Goal: Information Seeking & Learning: Check status

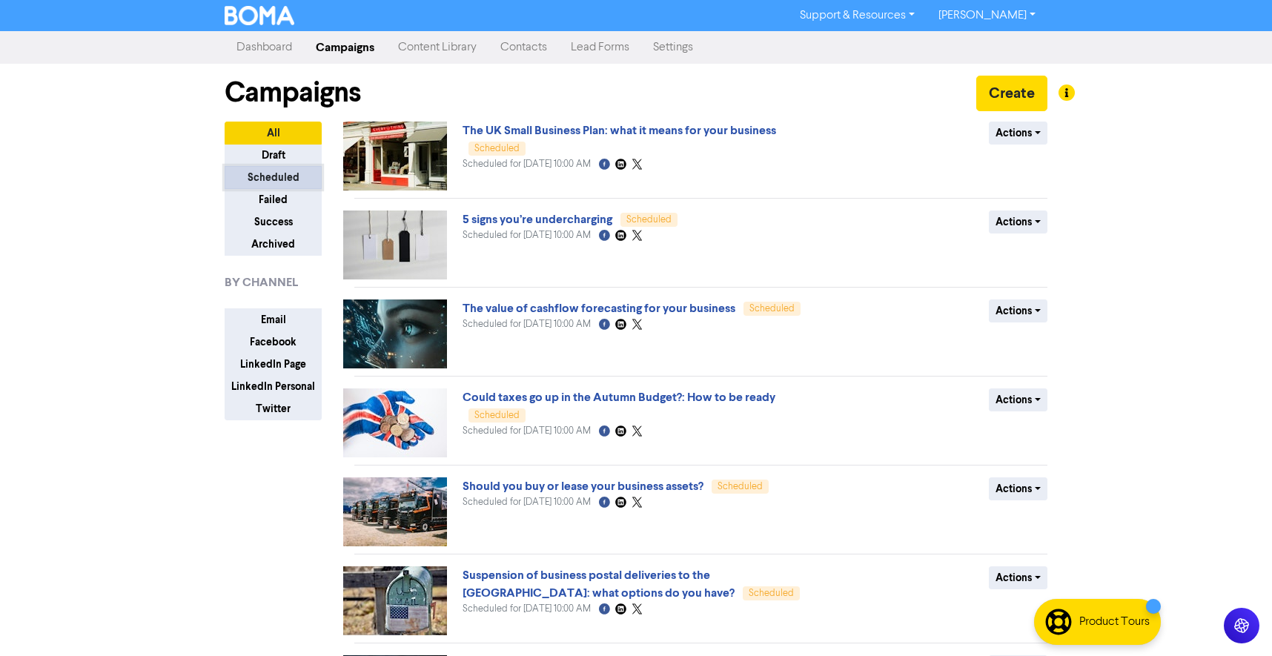
click at [295, 173] on button "Scheduled" at bounding box center [273, 177] width 97 height 23
click at [288, 150] on button "Draft" at bounding box center [273, 155] width 97 height 23
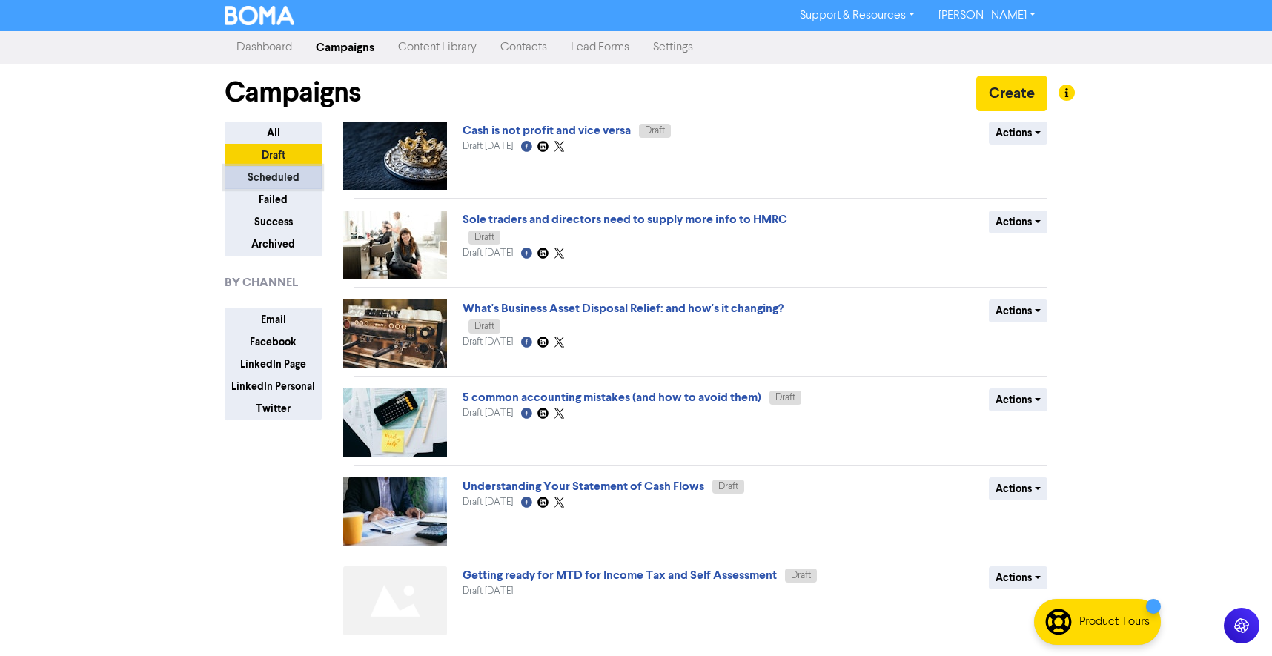
click at [279, 176] on button "Scheduled" at bounding box center [273, 177] width 97 height 23
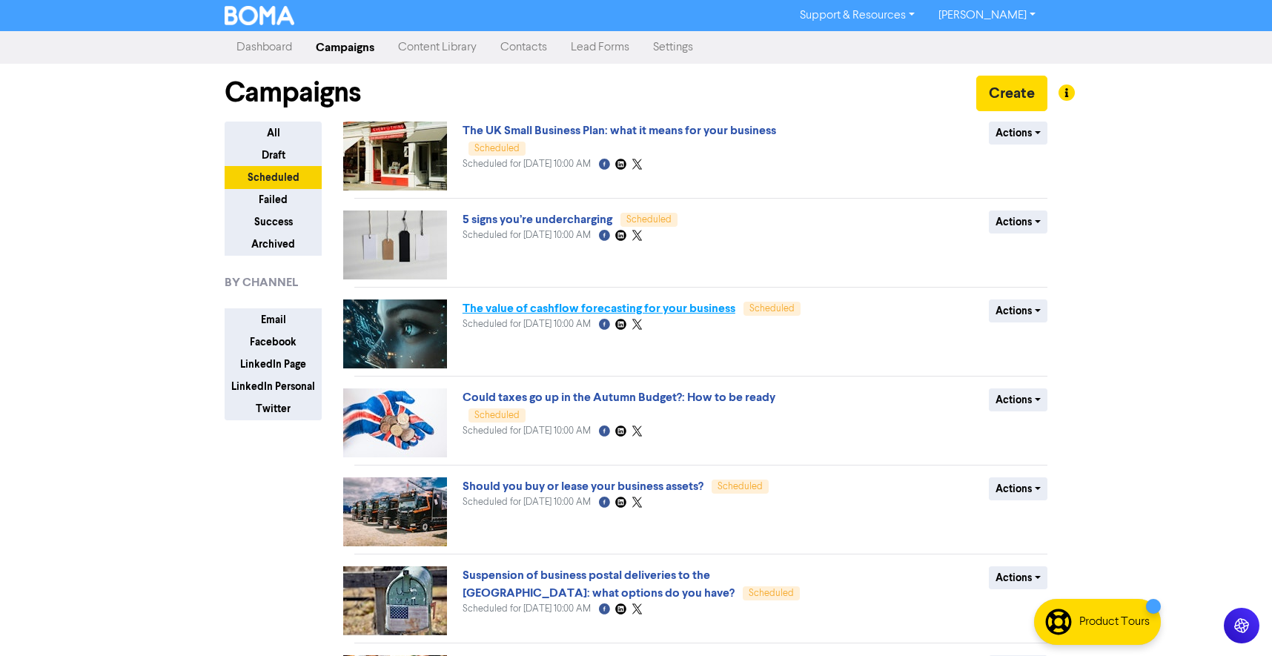
click at [604, 309] on link "The value of cashflow forecasting for your business" at bounding box center [598, 308] width 273 height 15
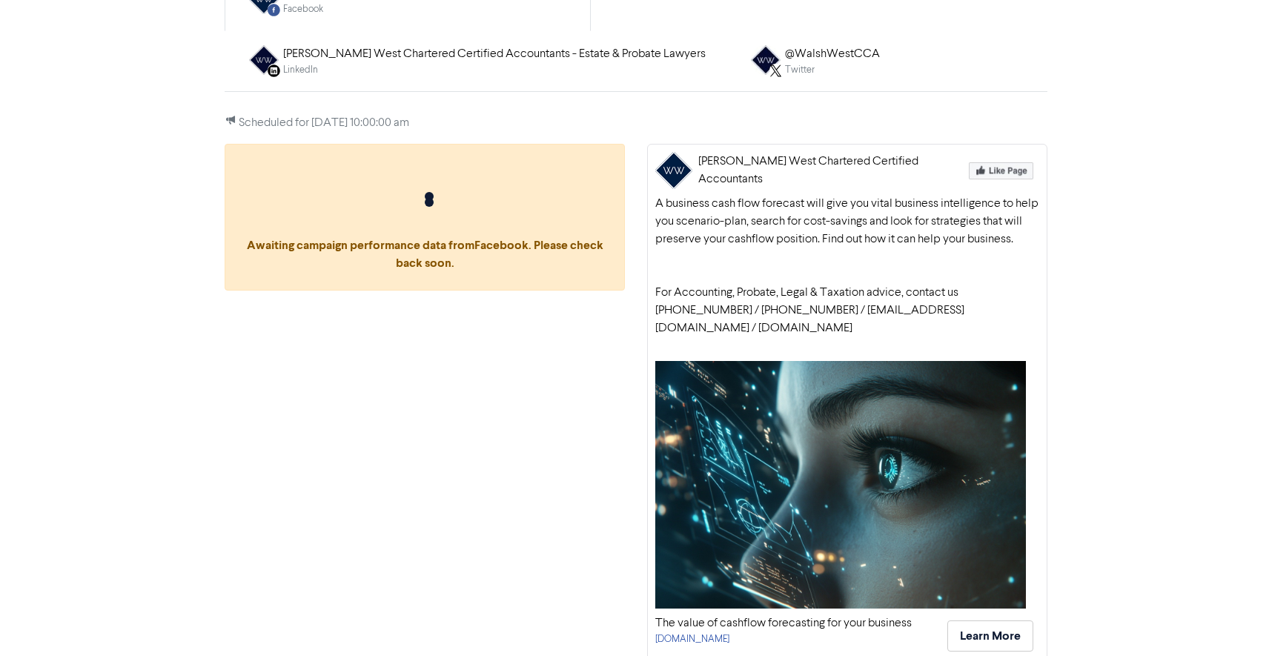
scroll to position [153, 0]
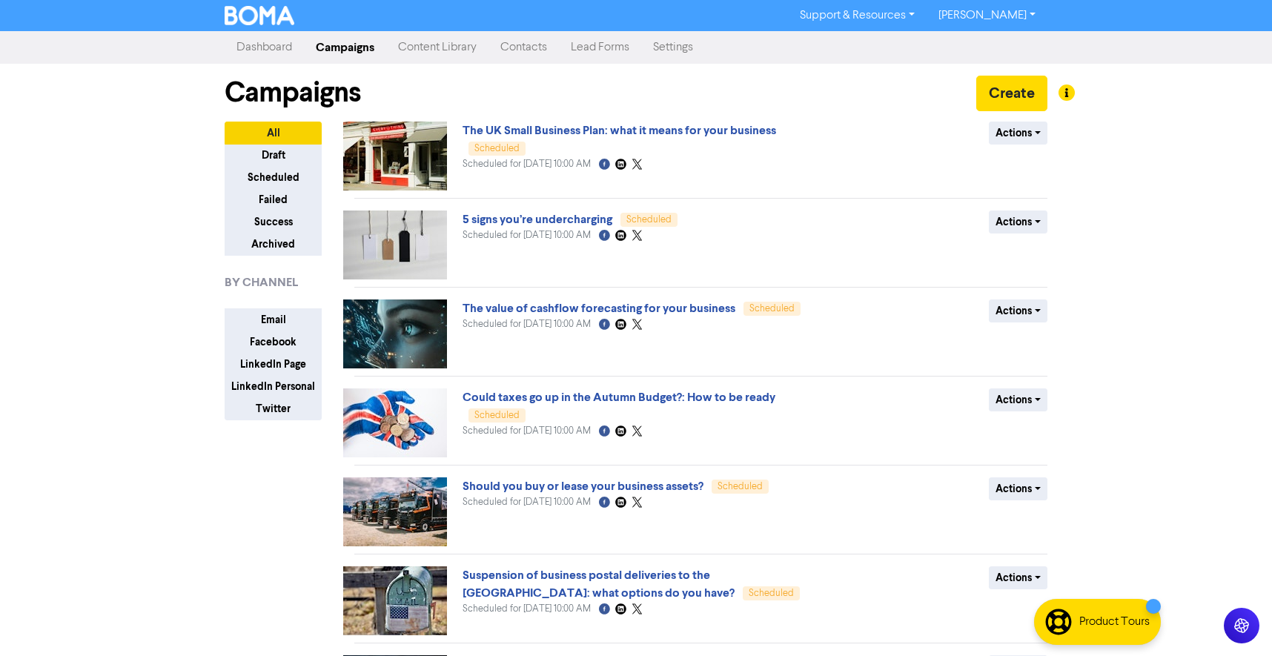
click at [402, 138] on img at bounding box center [395, 156] width 104 height 69
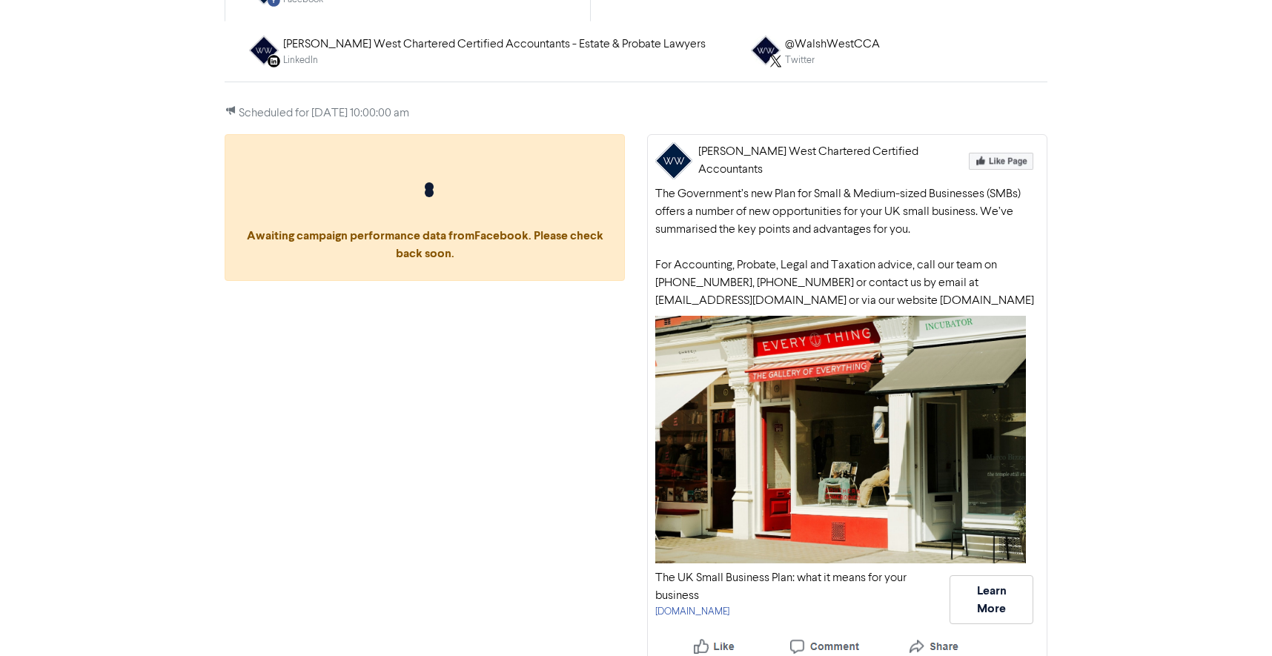
scroll to position [171, 0]
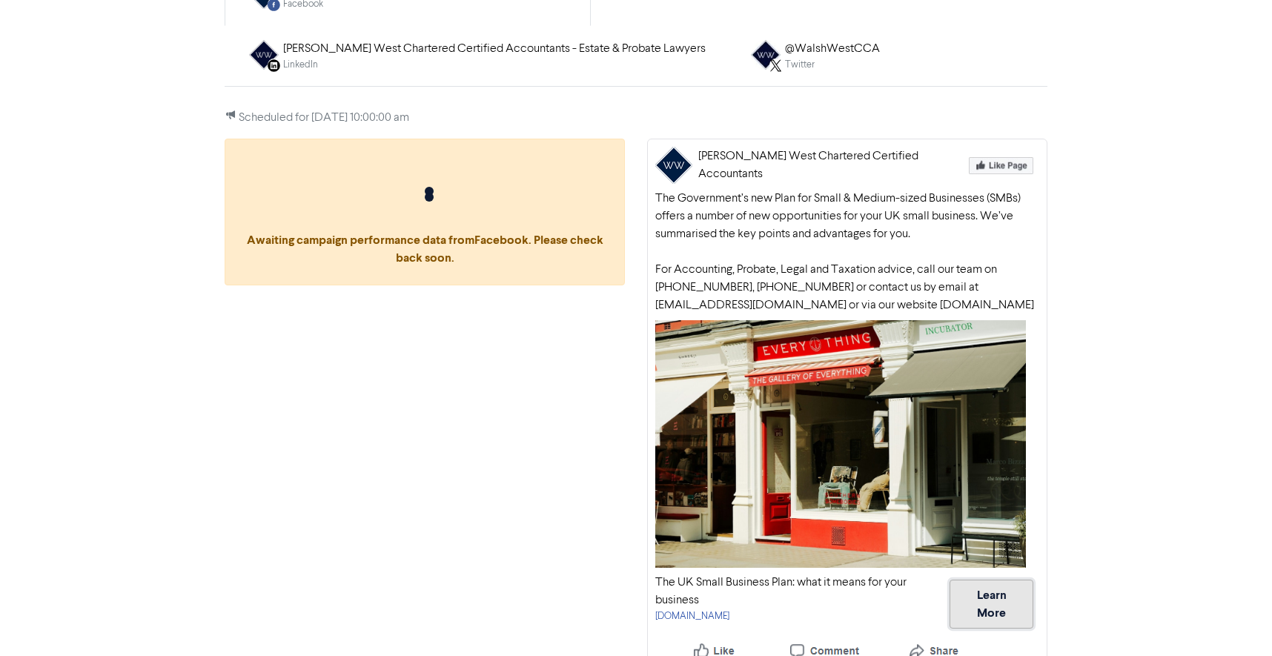
click at [995, 603] on button "Learn More" at bounding box center [991, 603] width 84 height 49
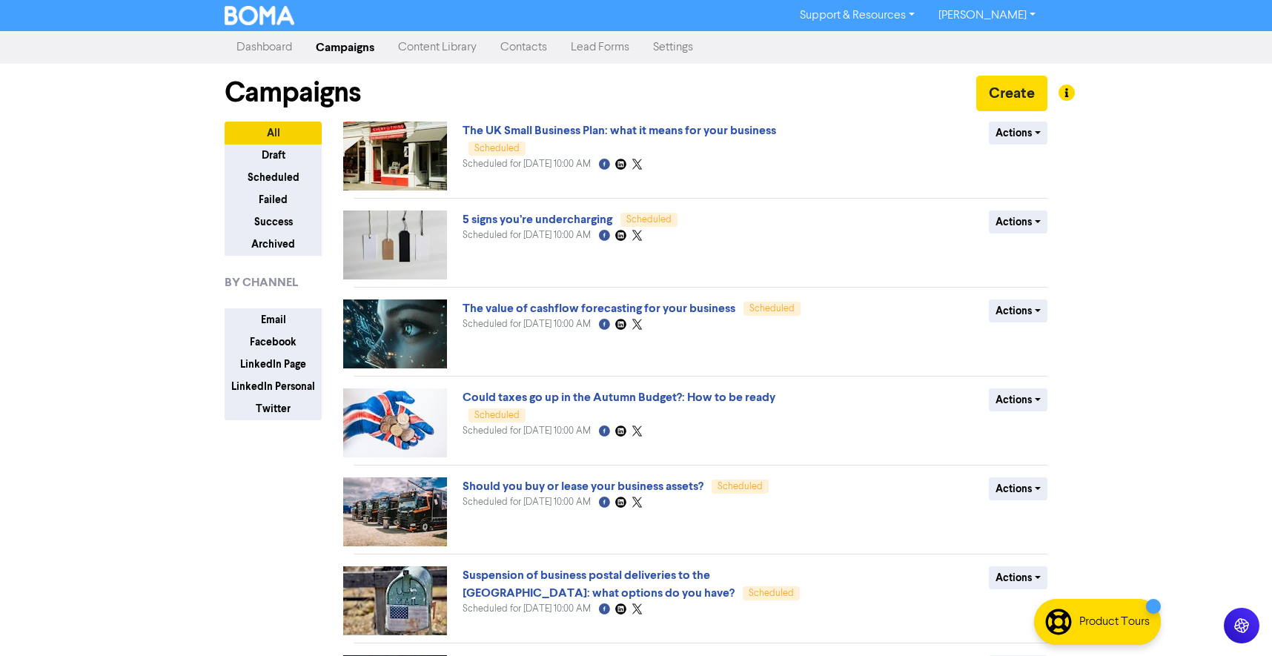
click at [365, 331] on img at bounding box center [395, 333] width 104 height 69
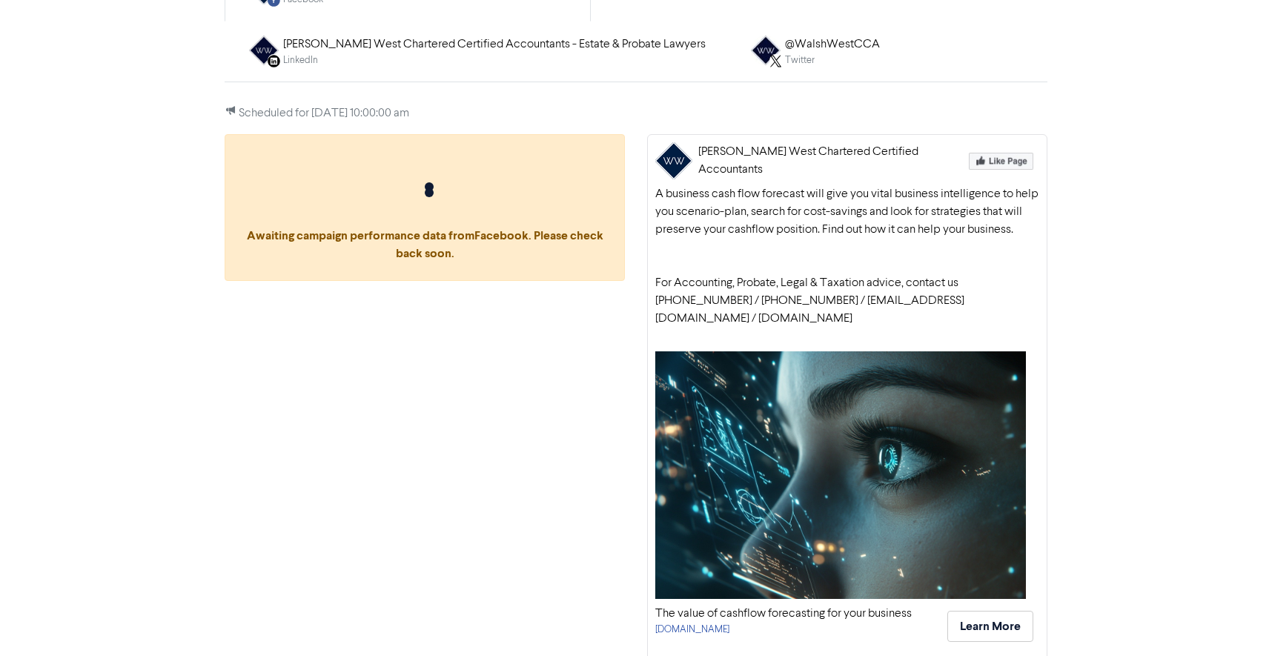
scroll to position [171, 0]
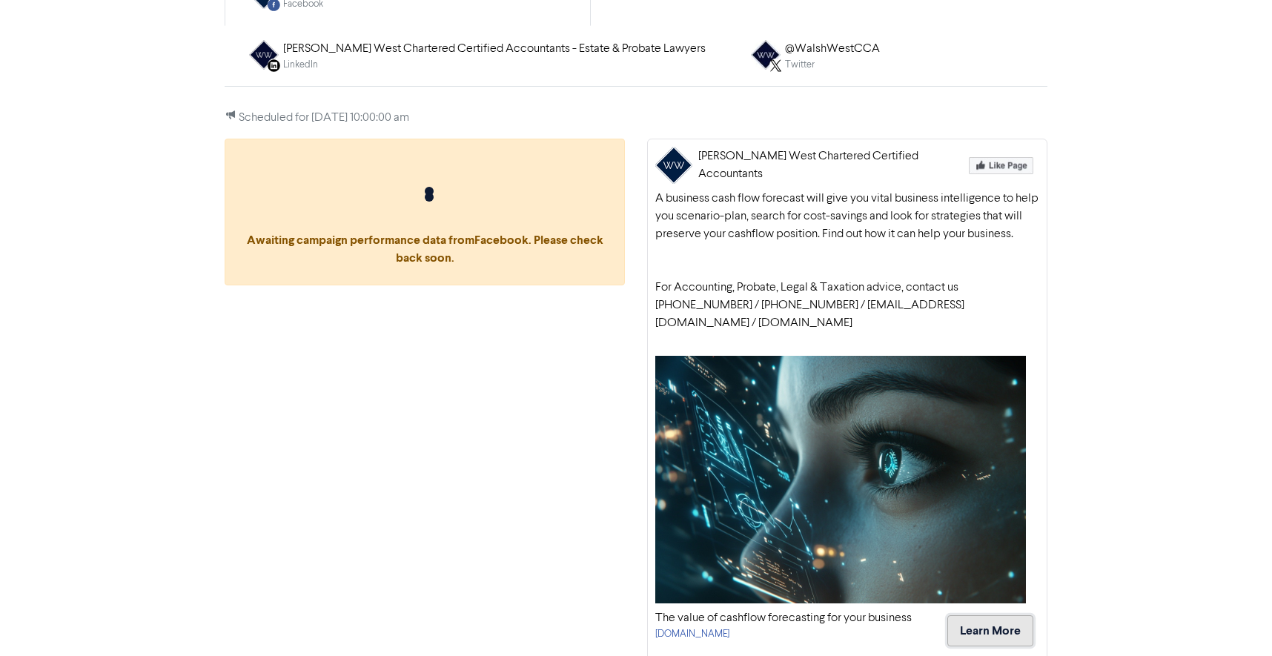
click at [1014, 615] on button "Learn More" at bounding box center [990, 630] width 86 height 31
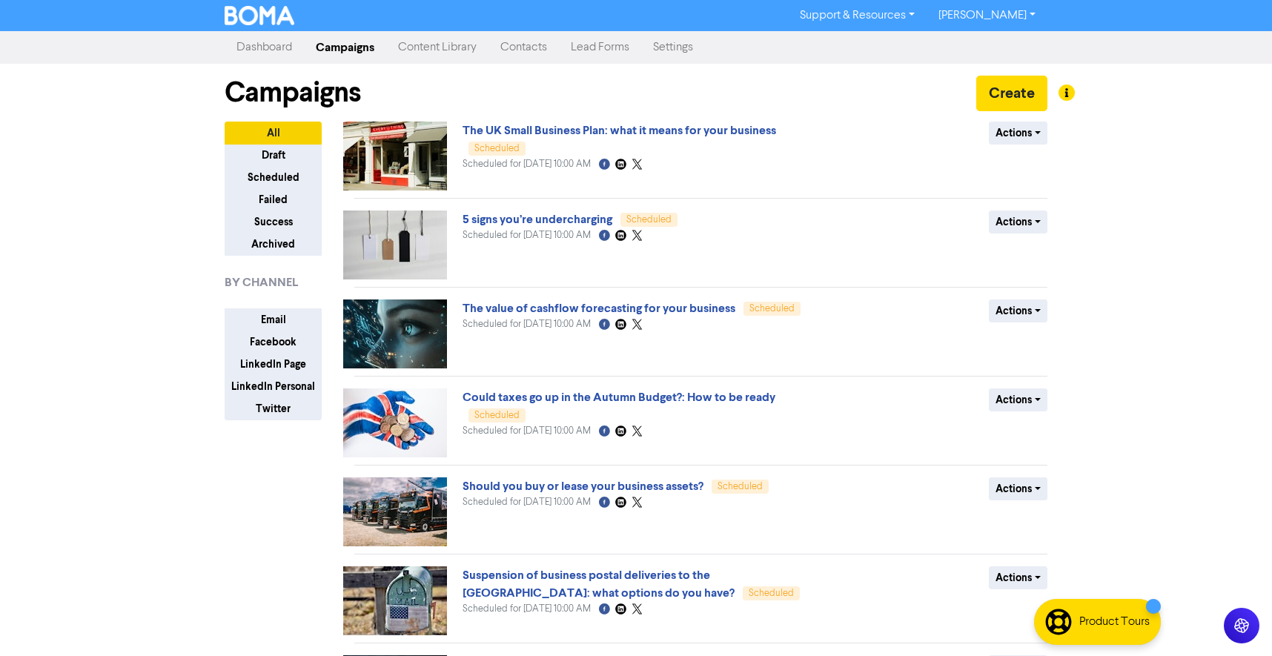
click at [411, 594] on img at bounding box center [395, 600] width 104 height 69
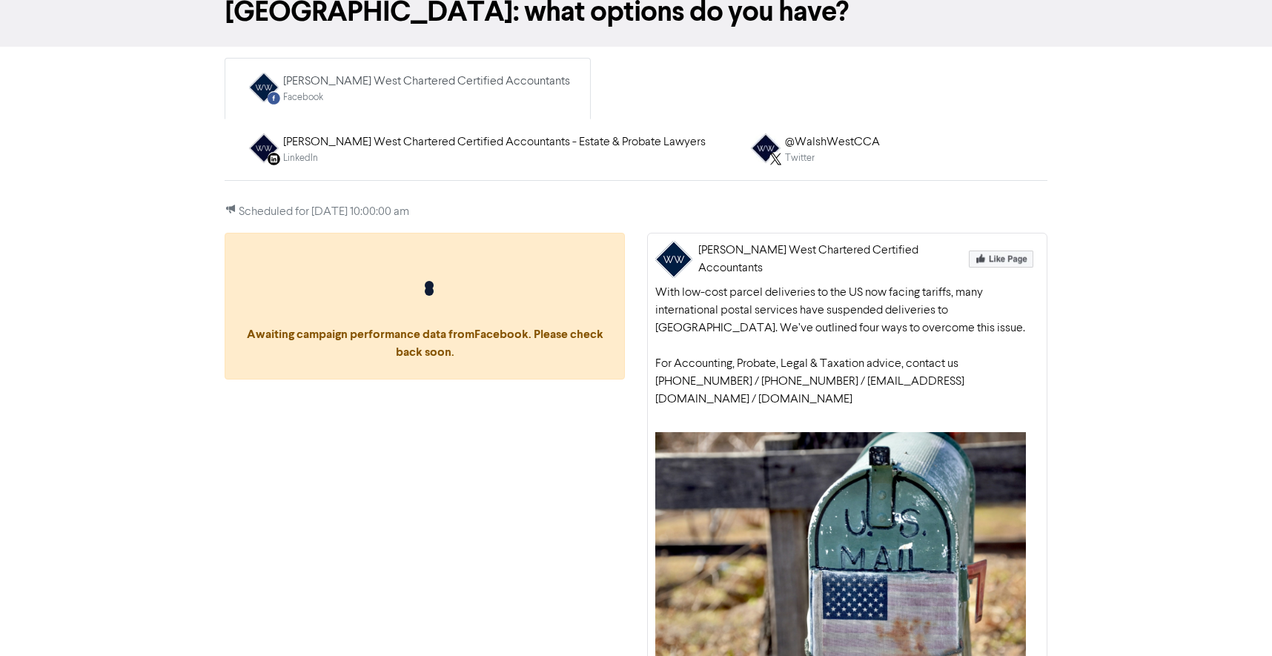
scroll to position [224, 0]
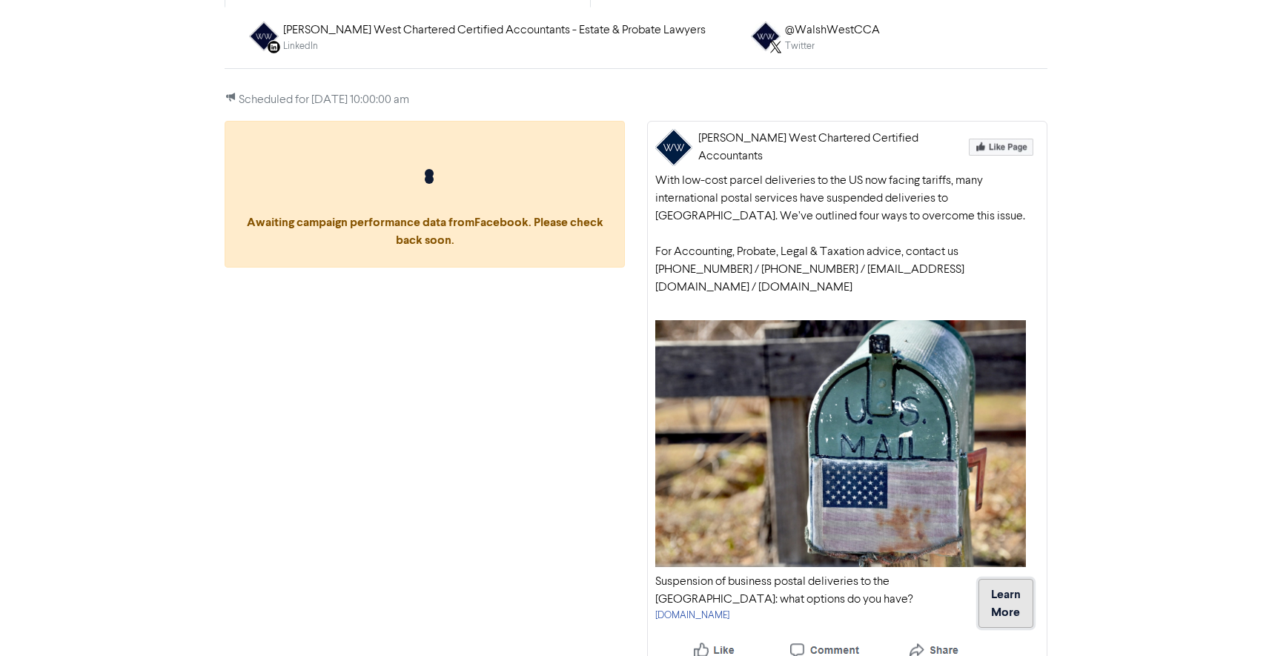
click at [1005, 584] on button "Learn More" at bounding box center [1005, 603] width 55 height 49
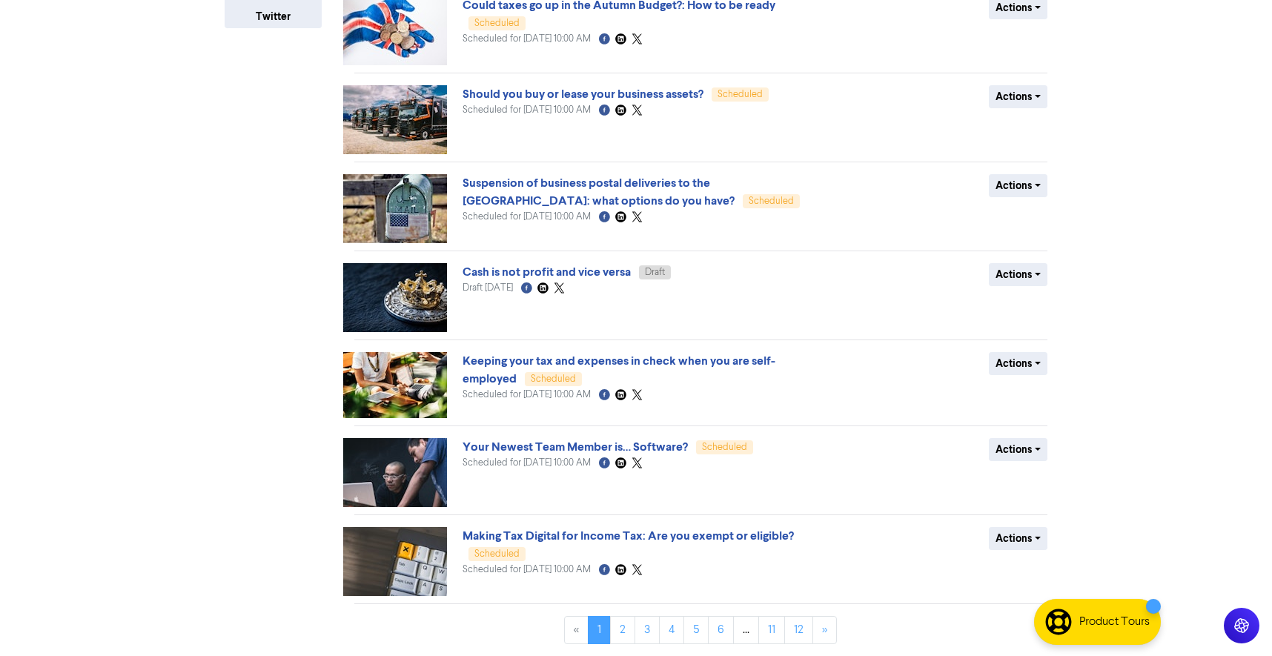
scroll to position [373, 0]
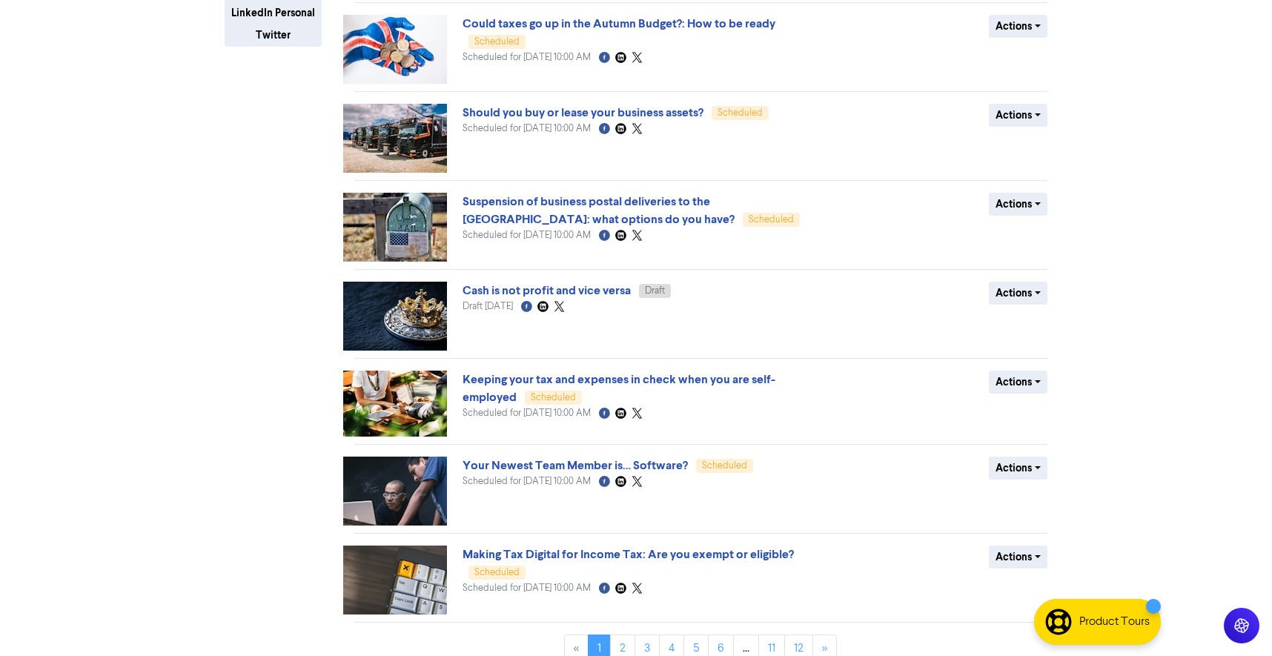
click at [417, 479] on img at bounding box center [395, 490] width 104 height 69
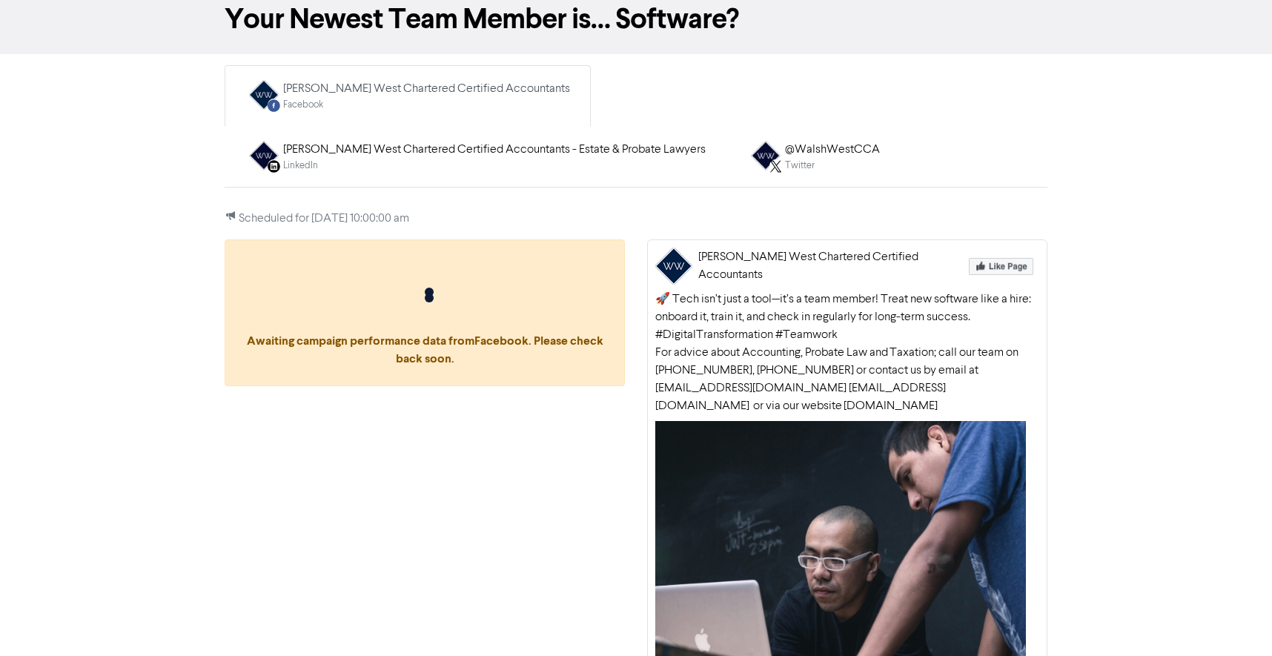
scroll to position [172, 0]
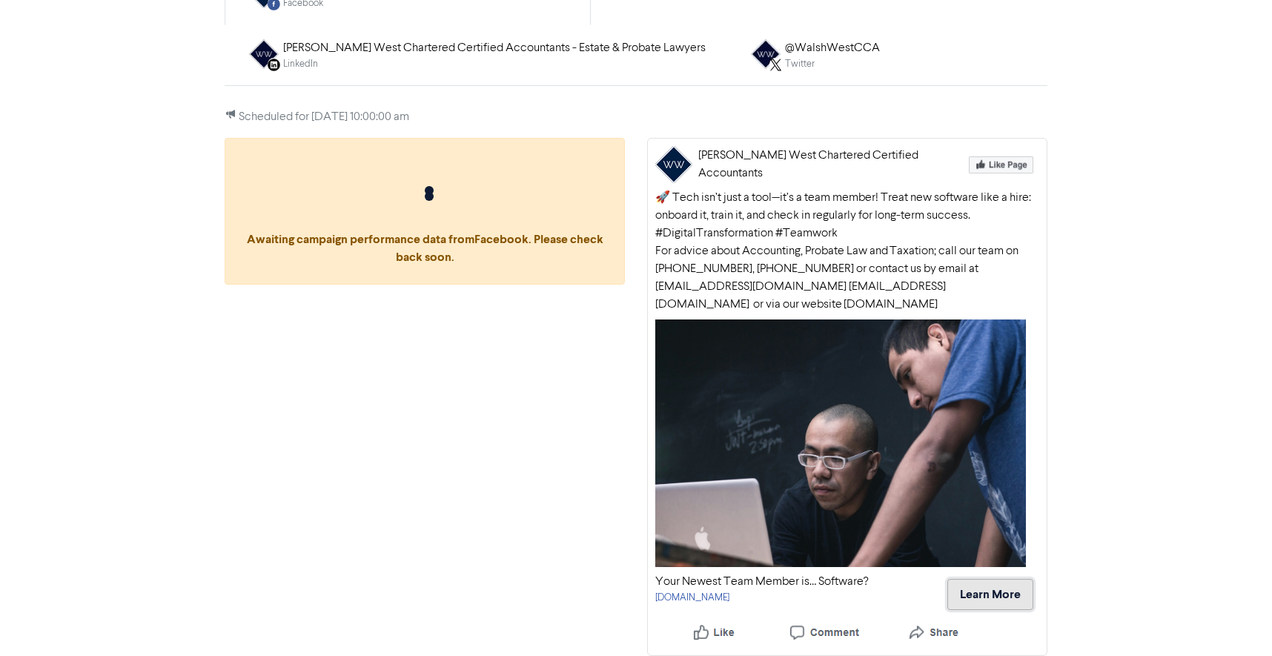
click at [1003, 594] on button "Learn More" at bounding box center [990, 594] width 86 height 31
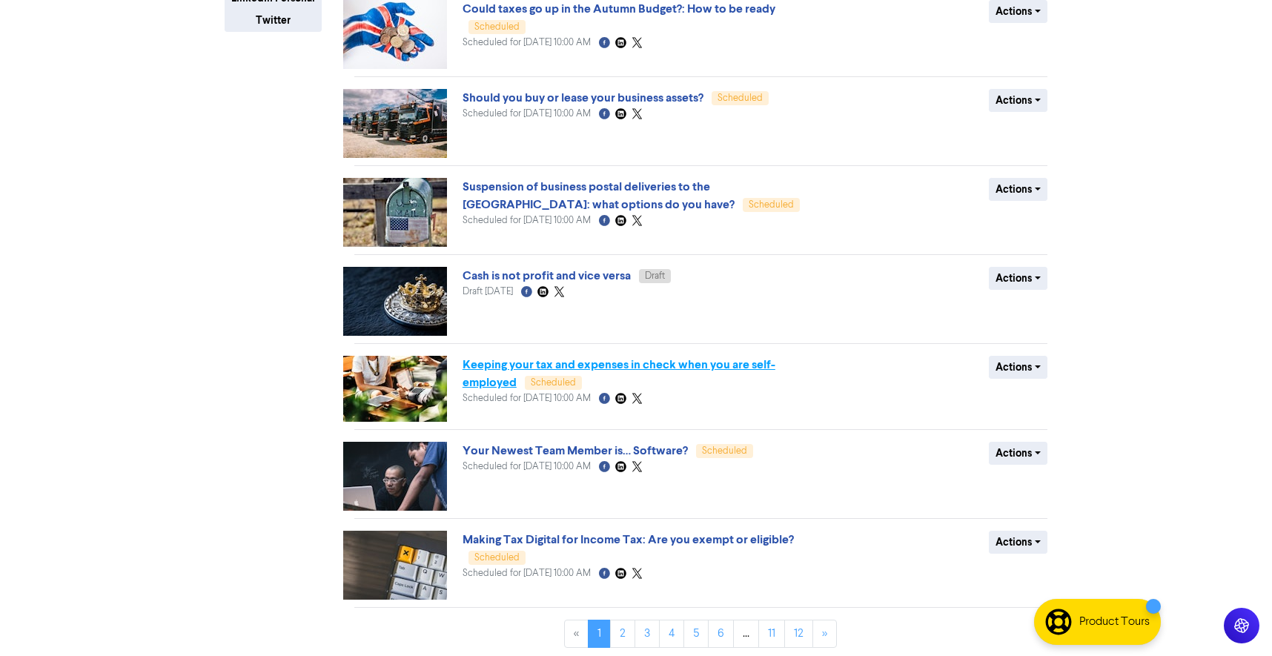
scroll to position [392, 0]
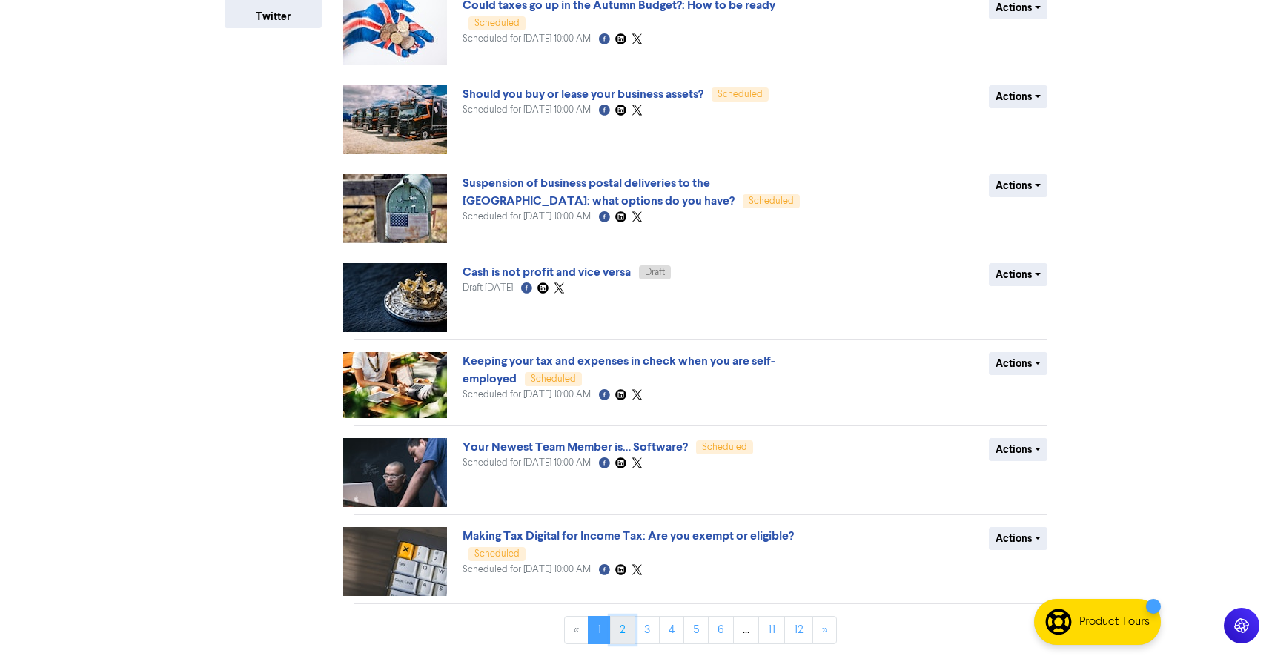
click at [625, 631] on link "2" at bounding box center [622, 630] width 25 height 28
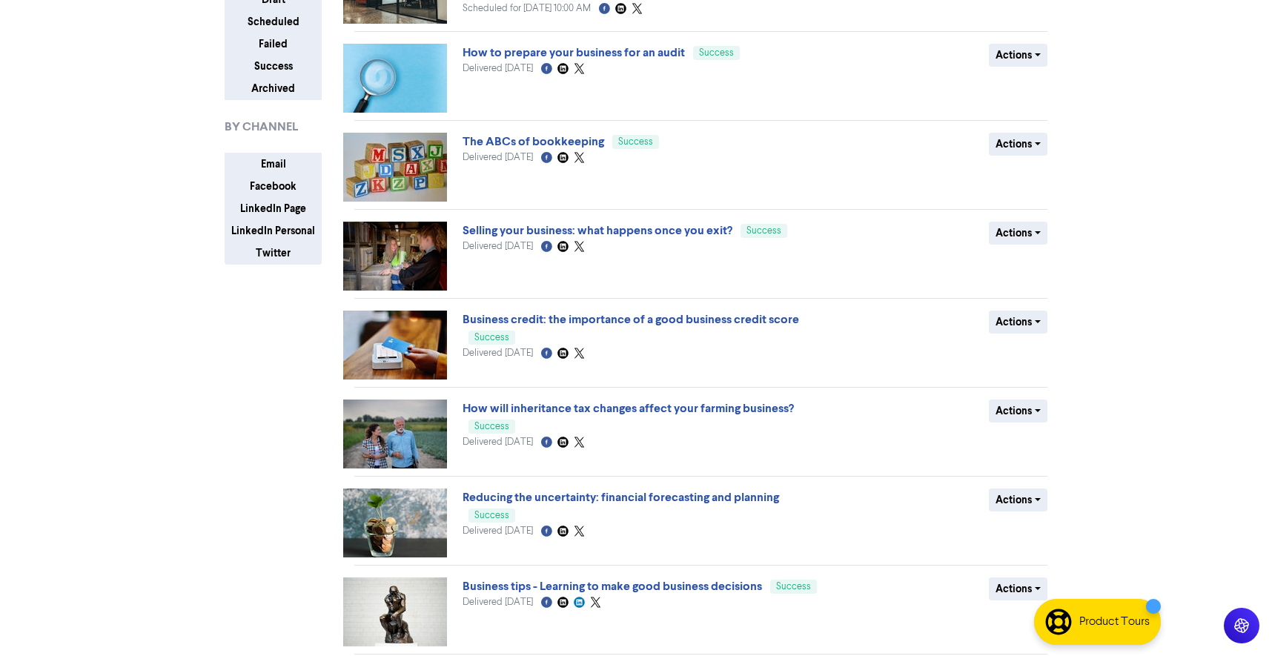
scroll to position [0, 0]
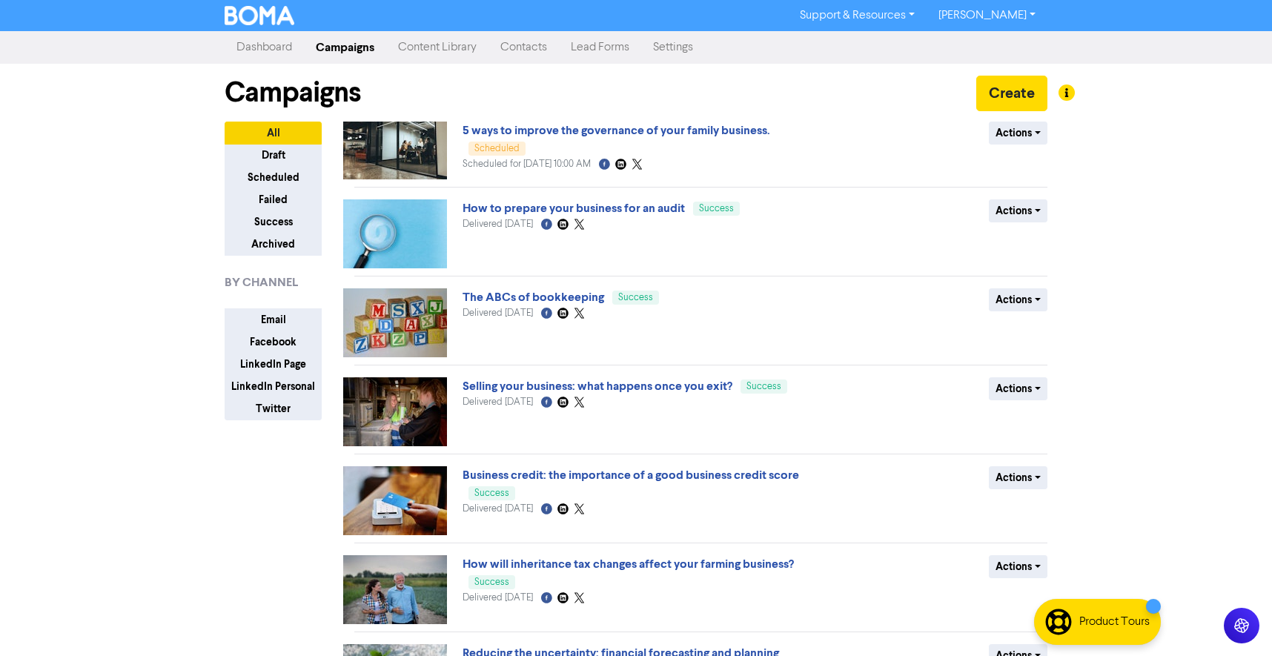
click at [409, 134] on img at bounding box center [395, 151] width 104 height 58
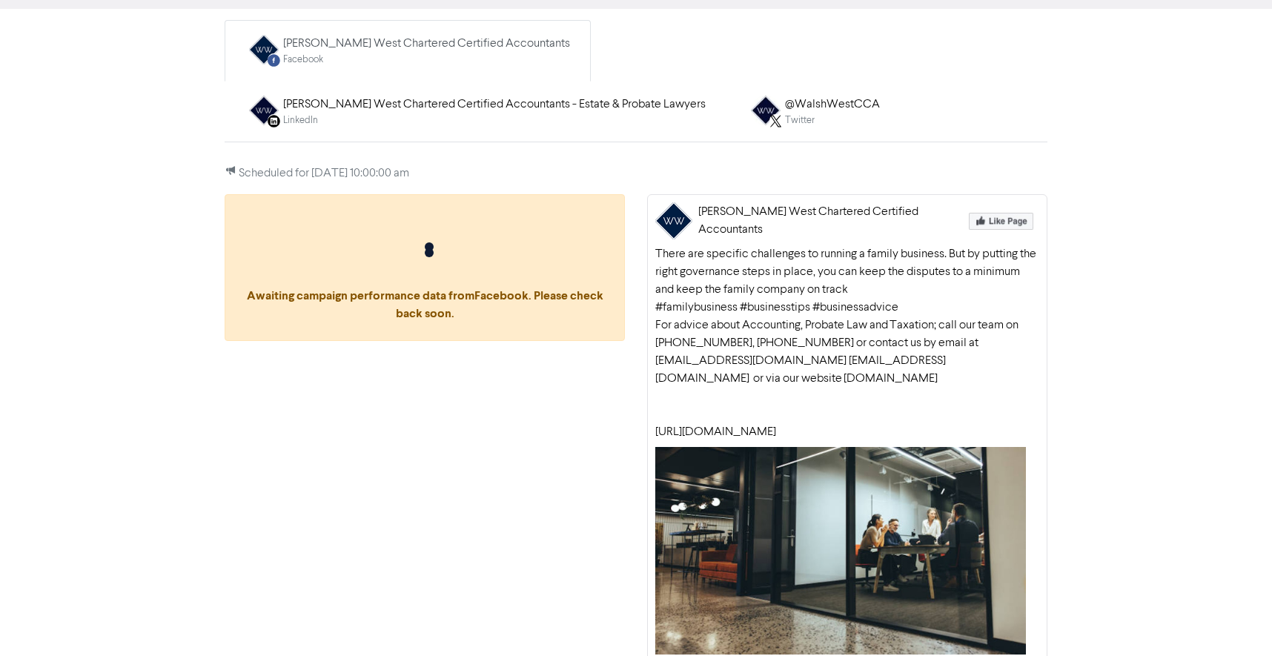
scroll to position [239, 0]
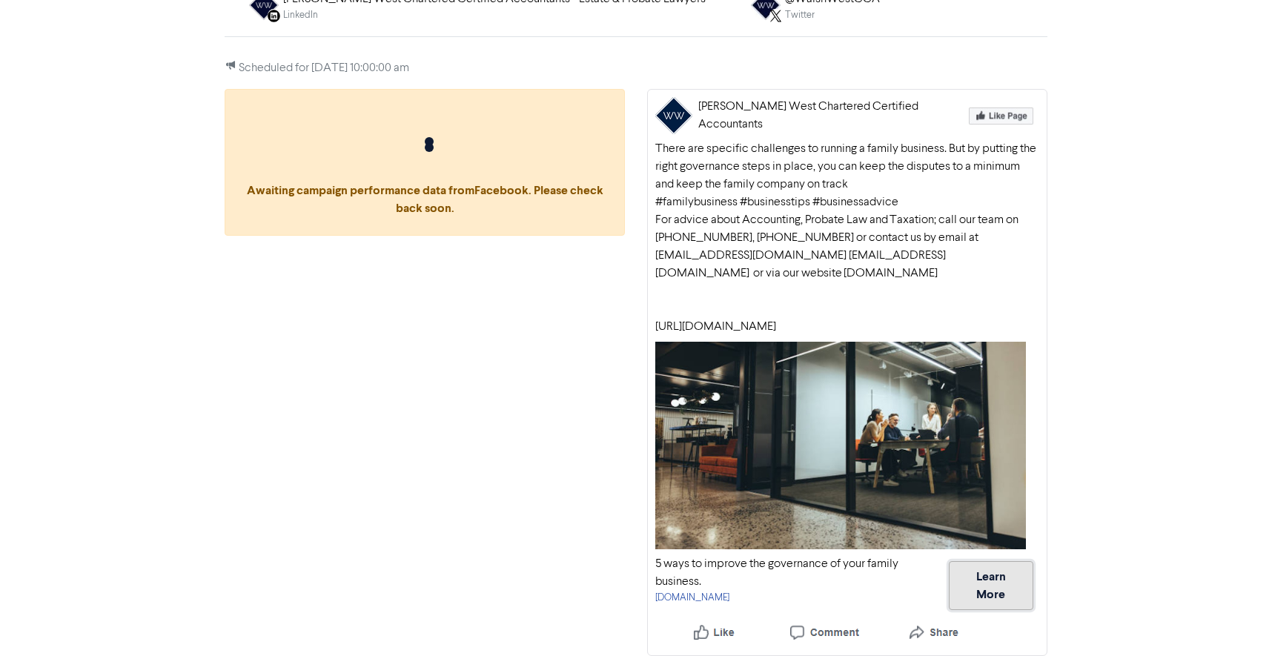
click at [1008, 579] on button "Learn More" at bounding box center [991, 585] width 84 height 49
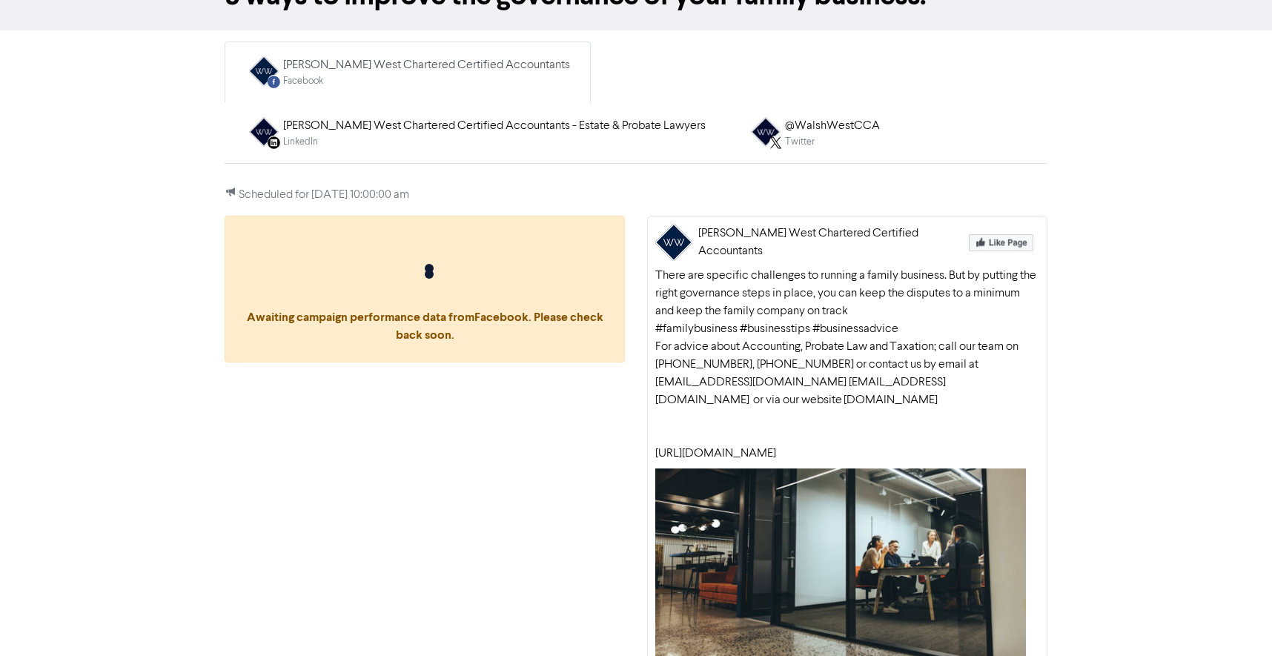
scroll to position [0, 0]
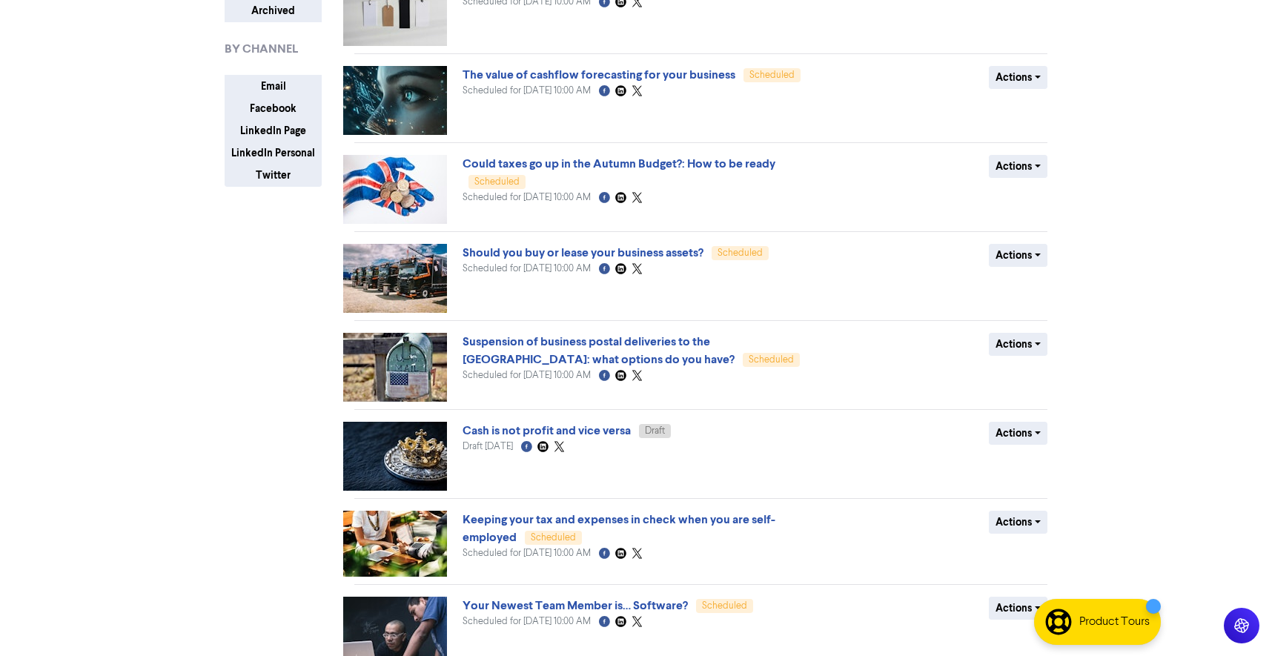
scroll to position [392, 0]
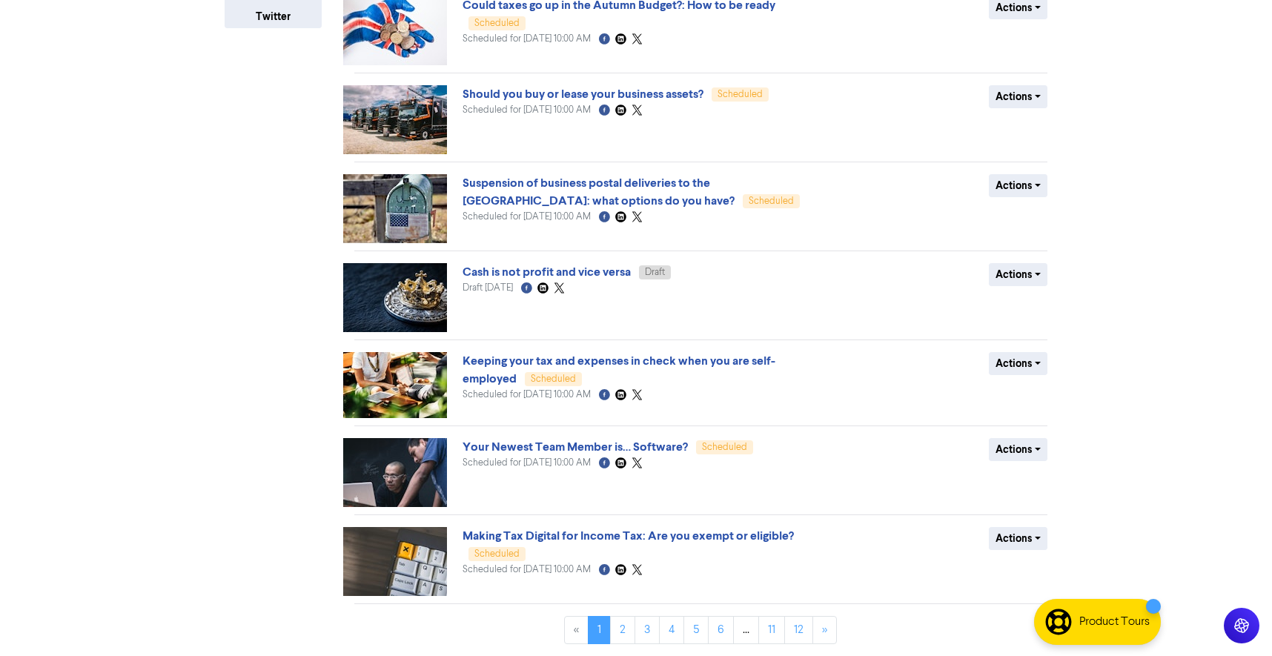
click at [411, 571] on img at bounding box center [395, 561] width 104 height 69
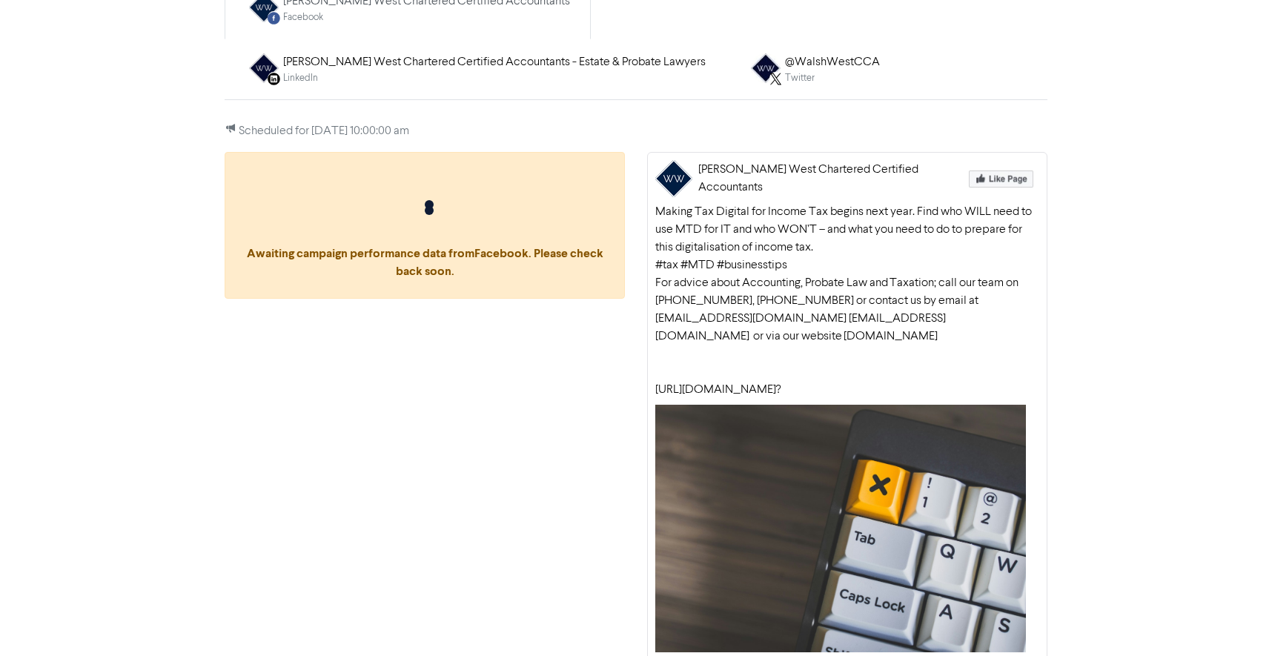
scroll to position [261, 0]
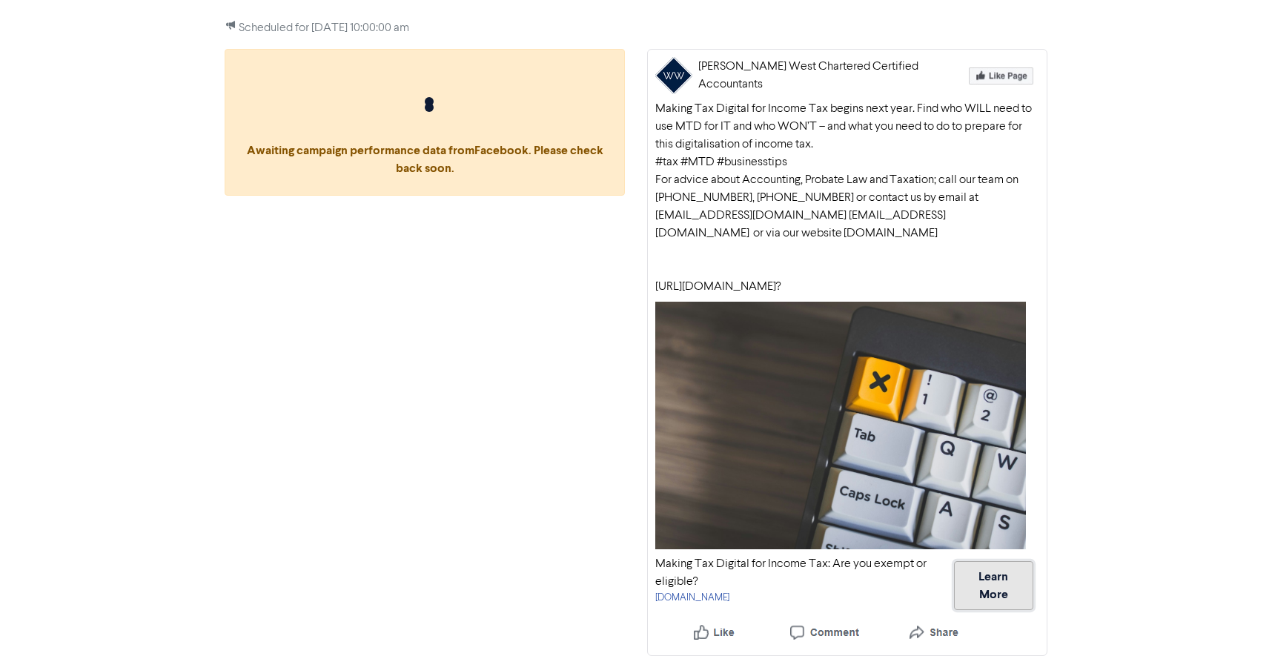
click at [1009, 576] on button "Learn More" at bounding box center [993, 585] width 79 height 49
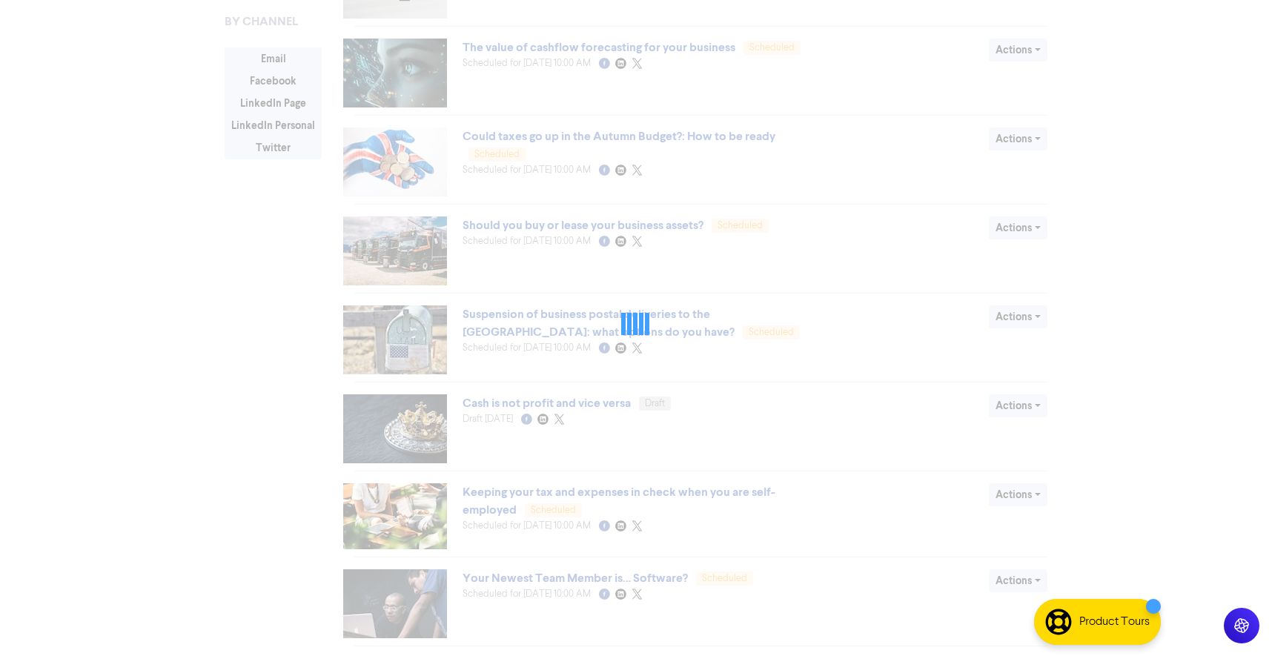
scroll to position [392, 0]
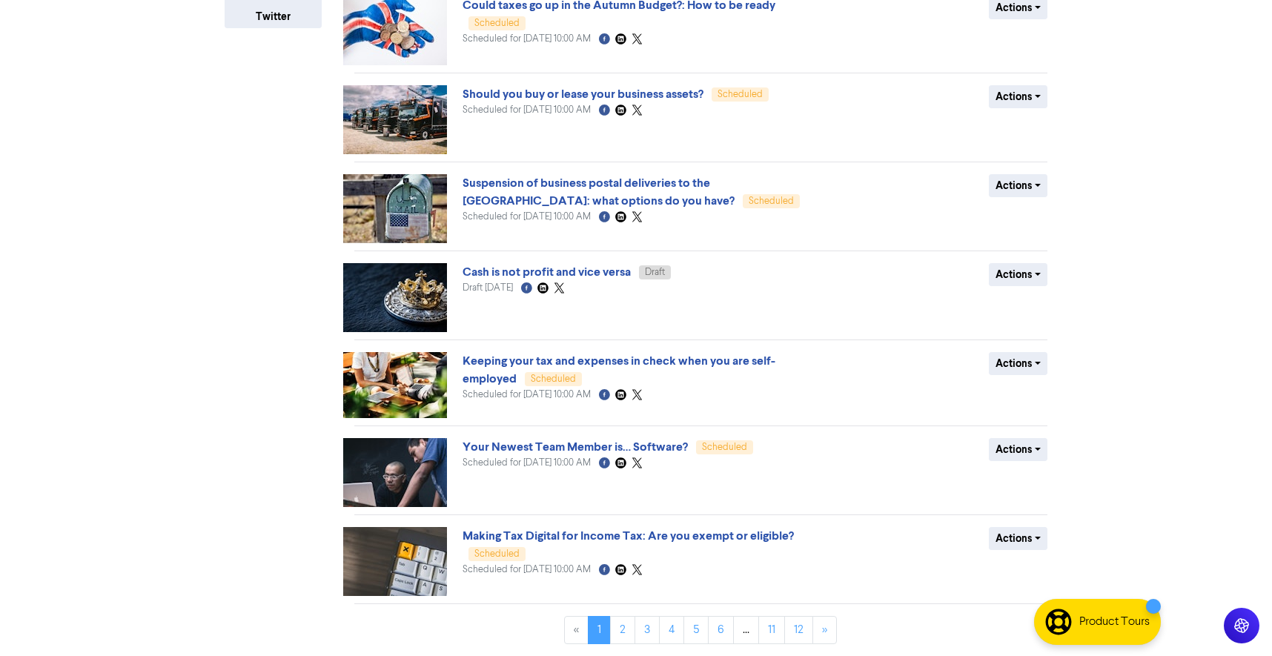
click at [405, 465] on img at bounding box center [395, 472] width 104 height 69
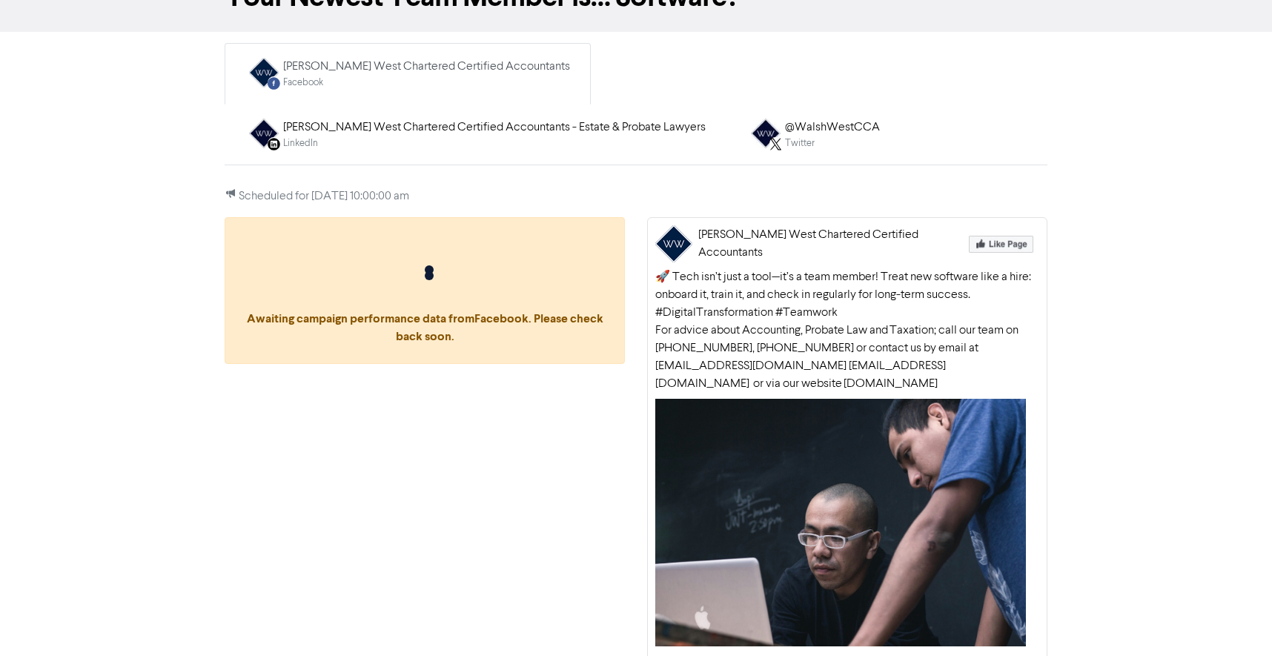
scroll to position [172, 0]
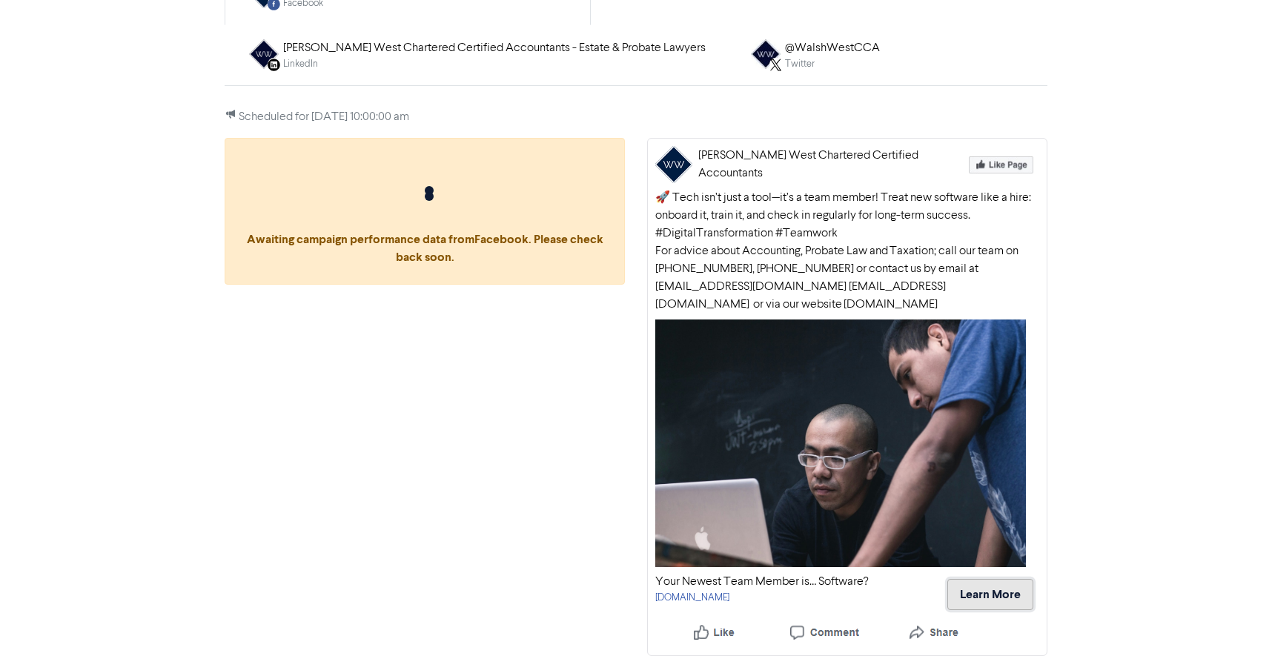
click at [1009, 584] on button "Learn More" at bounding box center [990, 594] width 86 height 31
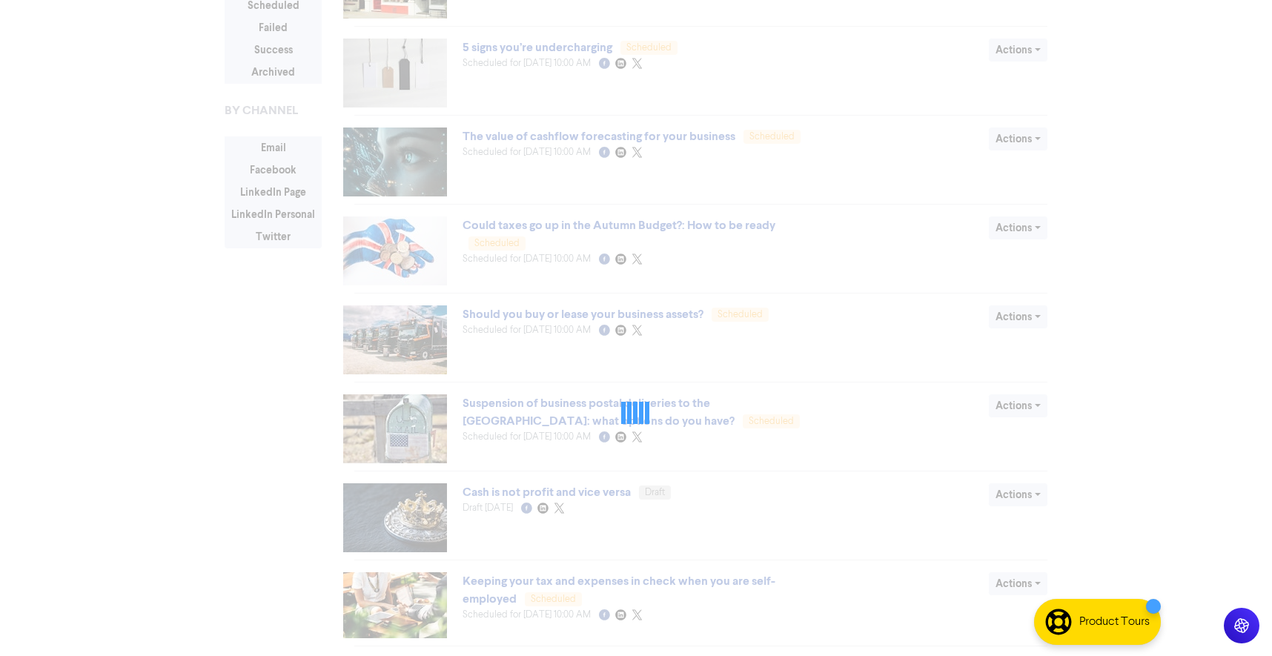
scroll to position [392, 0]
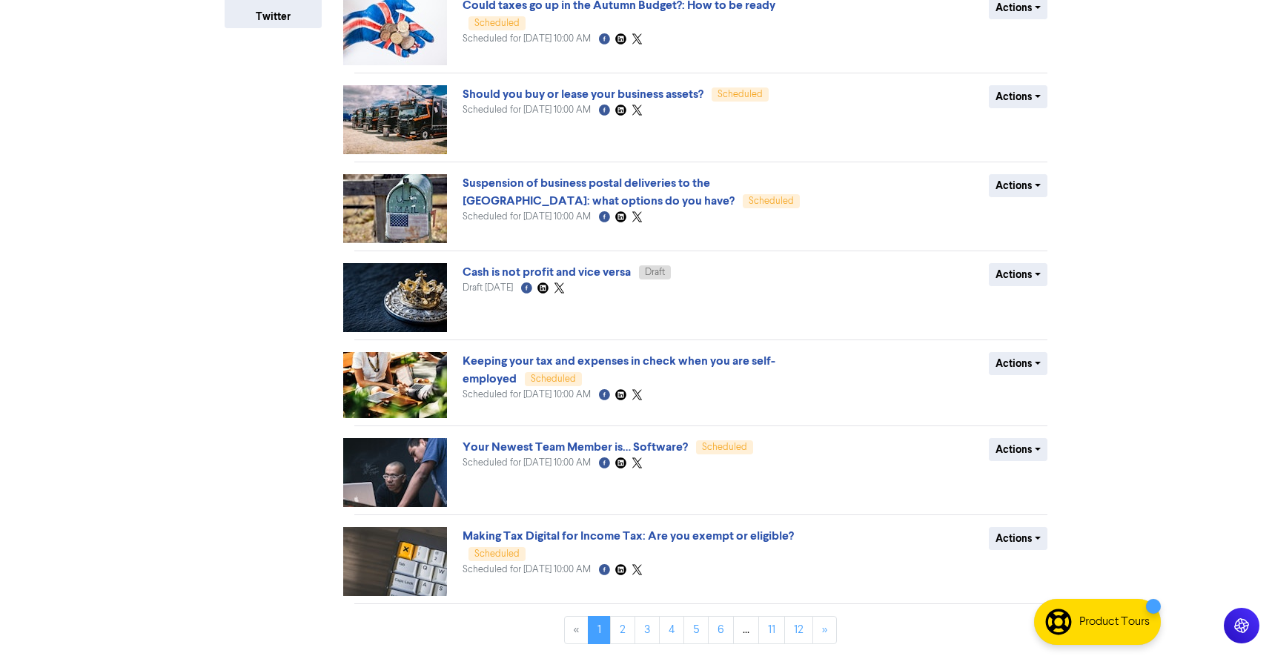
click at [401, 391] on img at bounding box center [395, 385] width 104 height 66
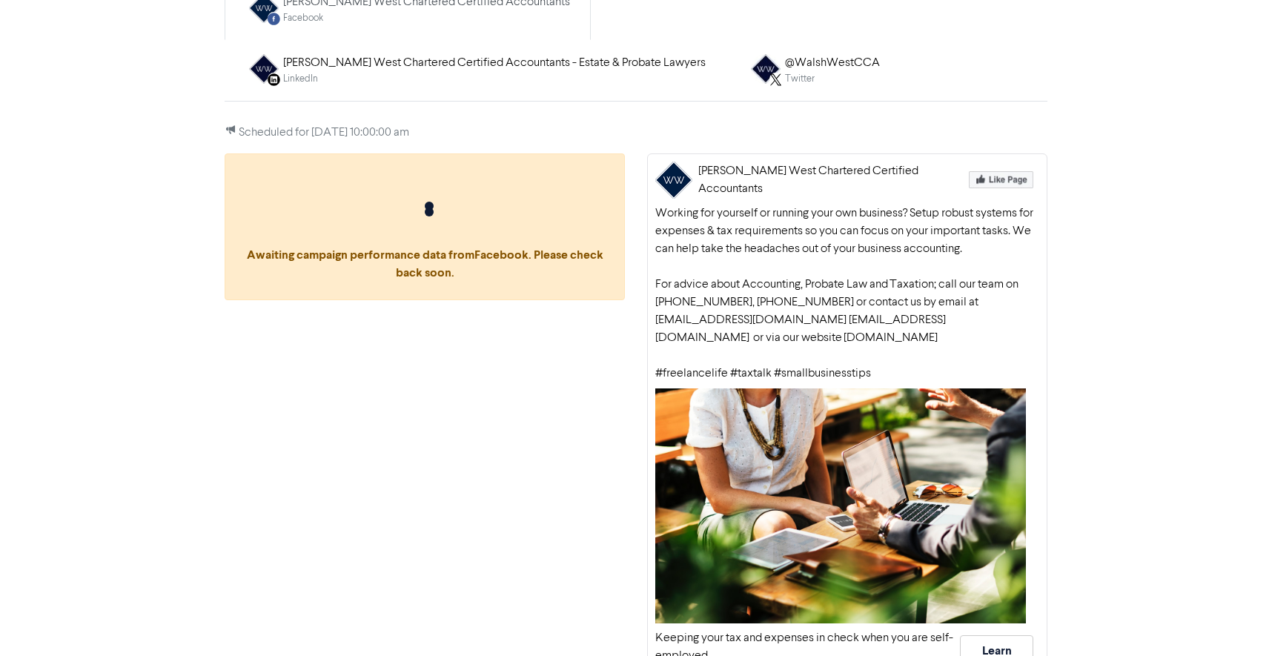
scroll to position [265, 0]
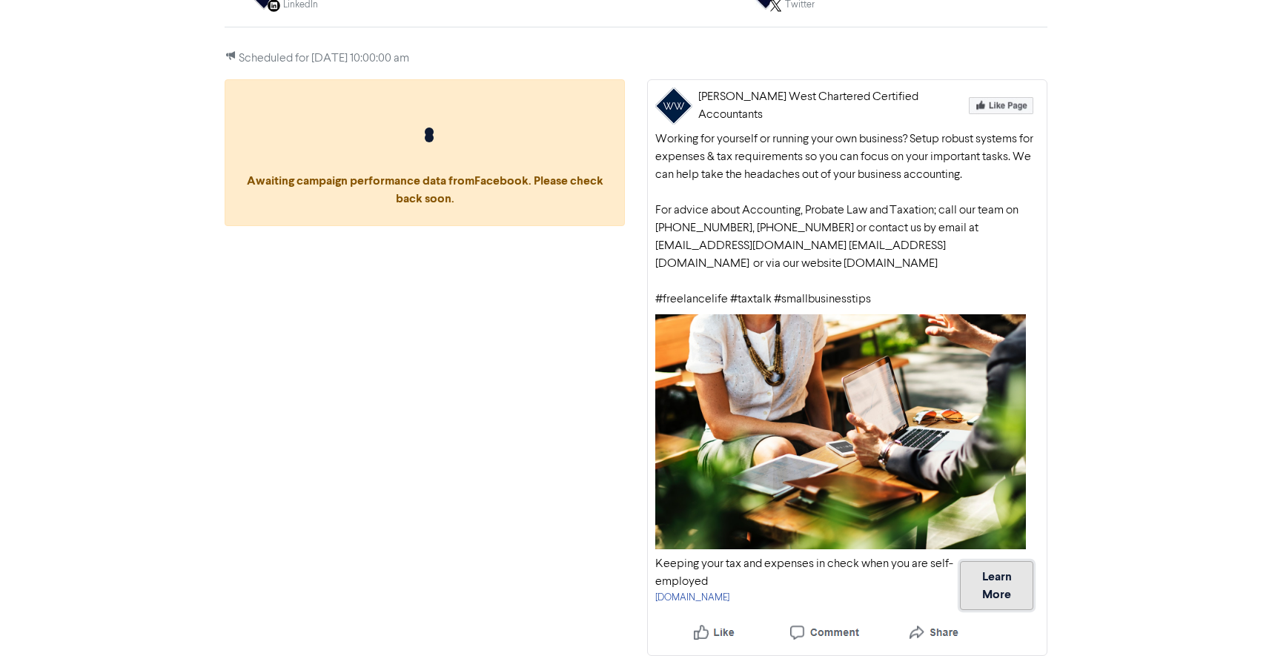
click at [1009, 571] on button "Learn More" at bounding box center [996, 585] width 73 height 49
click at [520, 379] on div "Awaiting campaign performance data from Facebook . Please check back soon." at bounding box center [424, 367] width 422 height 577
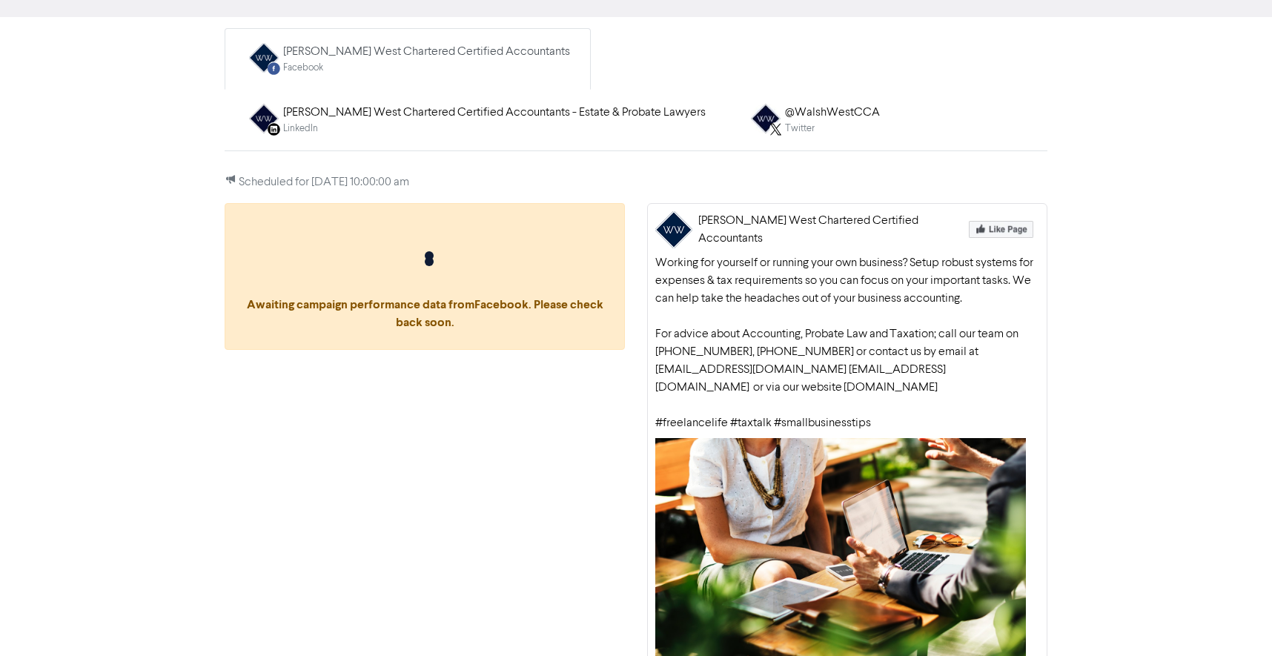
scroll to position [0, 0]
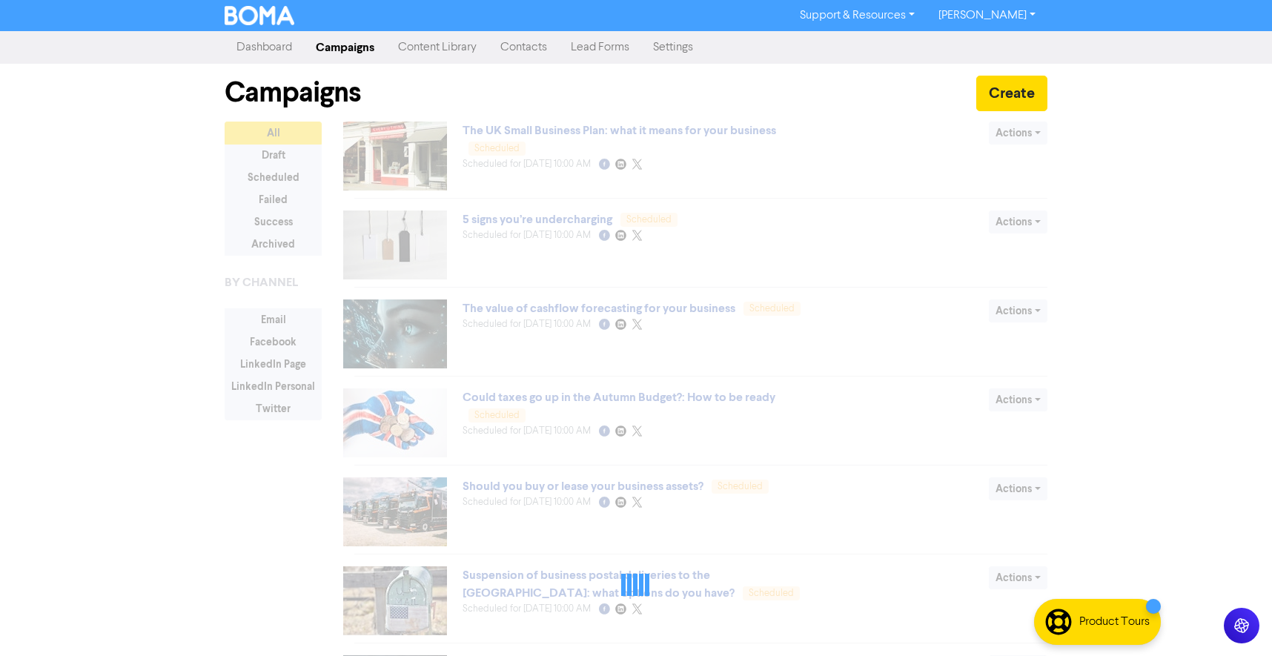
scroll to position [392, 0]
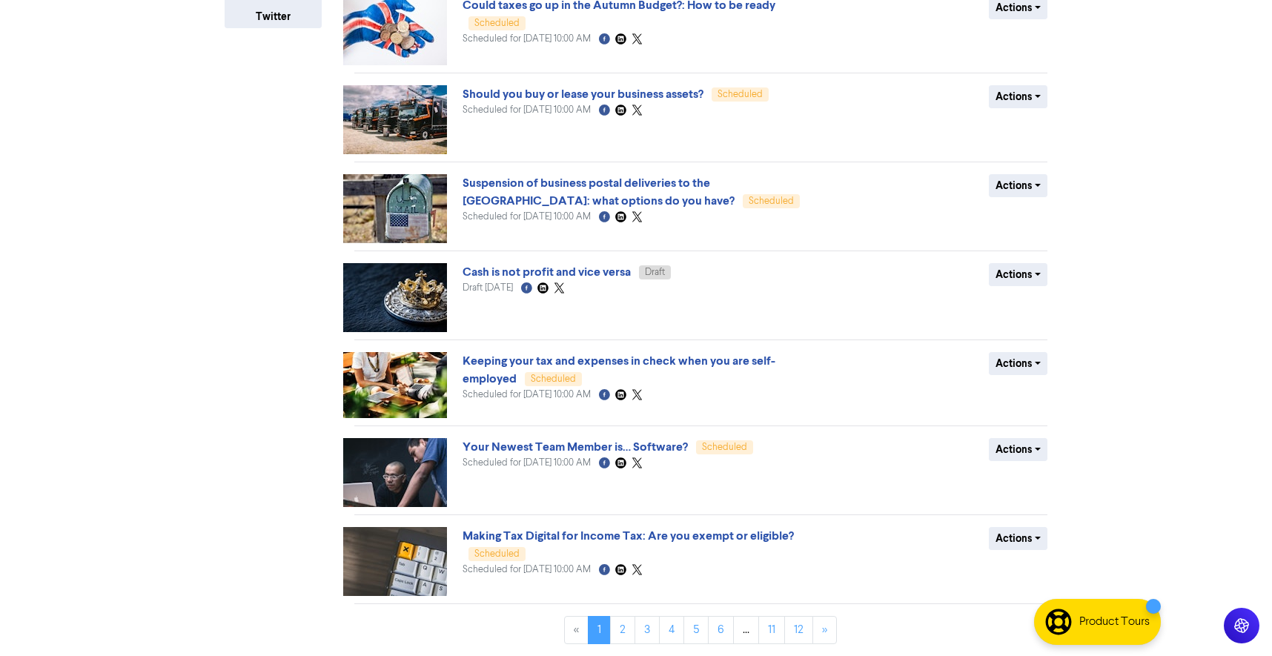
click at [397, 202] on img at bounding box center [395, 208] width 104 height 69
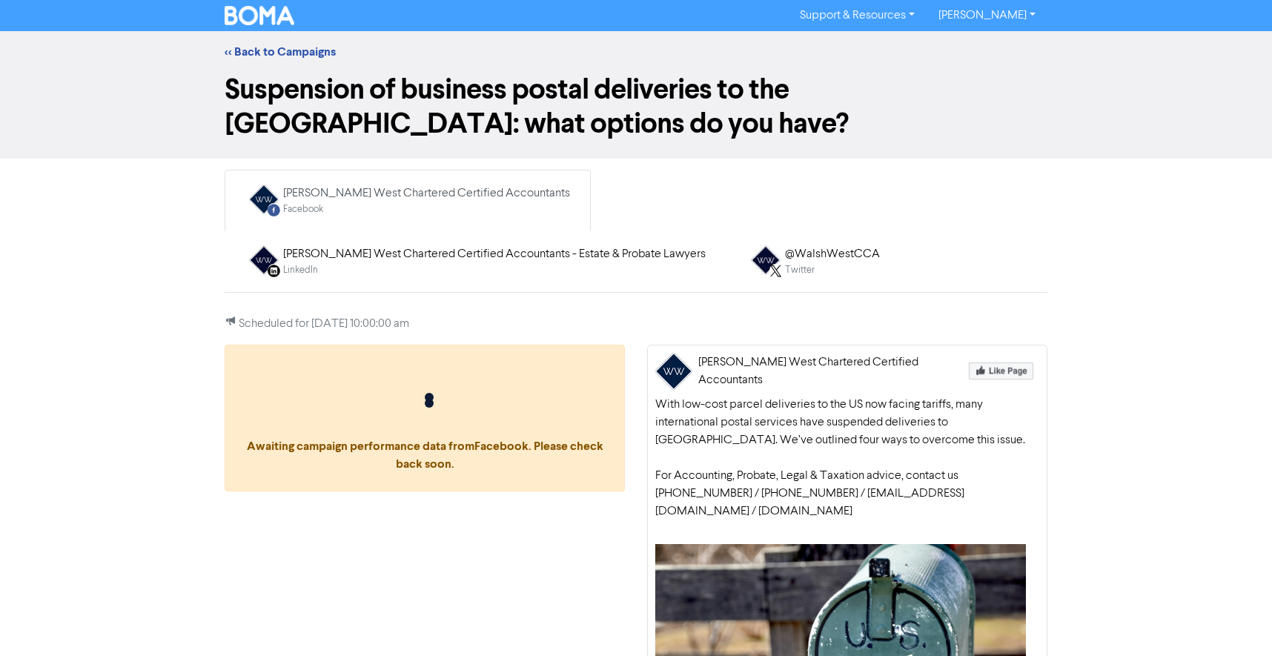
click at [633, 245] on div "[PERSON_NAME] West Chartered Certified Accountants - Estate & Probate Lawyers" at bounding box center [494, 254] width 422 height 18
click at [703, 245] on div "[PERSON_NAME] West Chartered Certified Accountants - Estate & Probate Lawyers" at bounding box center [494, 254] width 422 height 18
click at [353, 193] on div "[PERSON_NAME] West Chartered Certified Accountants" at bounding box center [426, 194] width 287 height 18
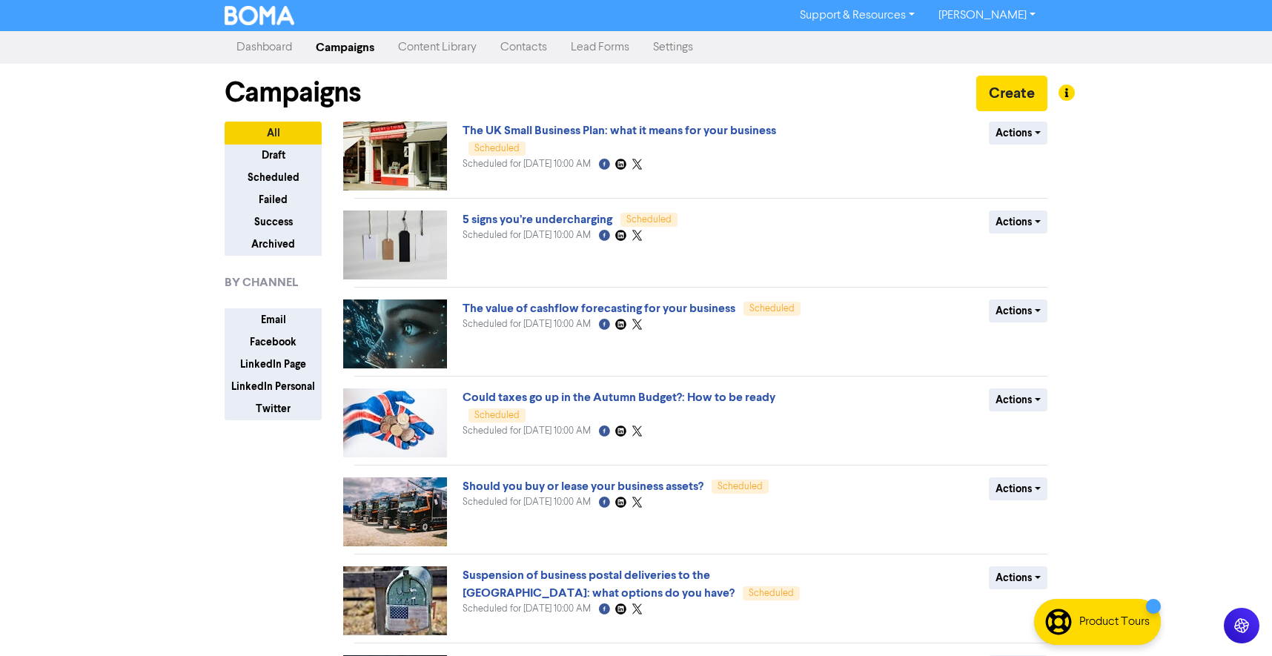
click at [390, 162] on img at bounding box center [395, 156] width 104 height 69
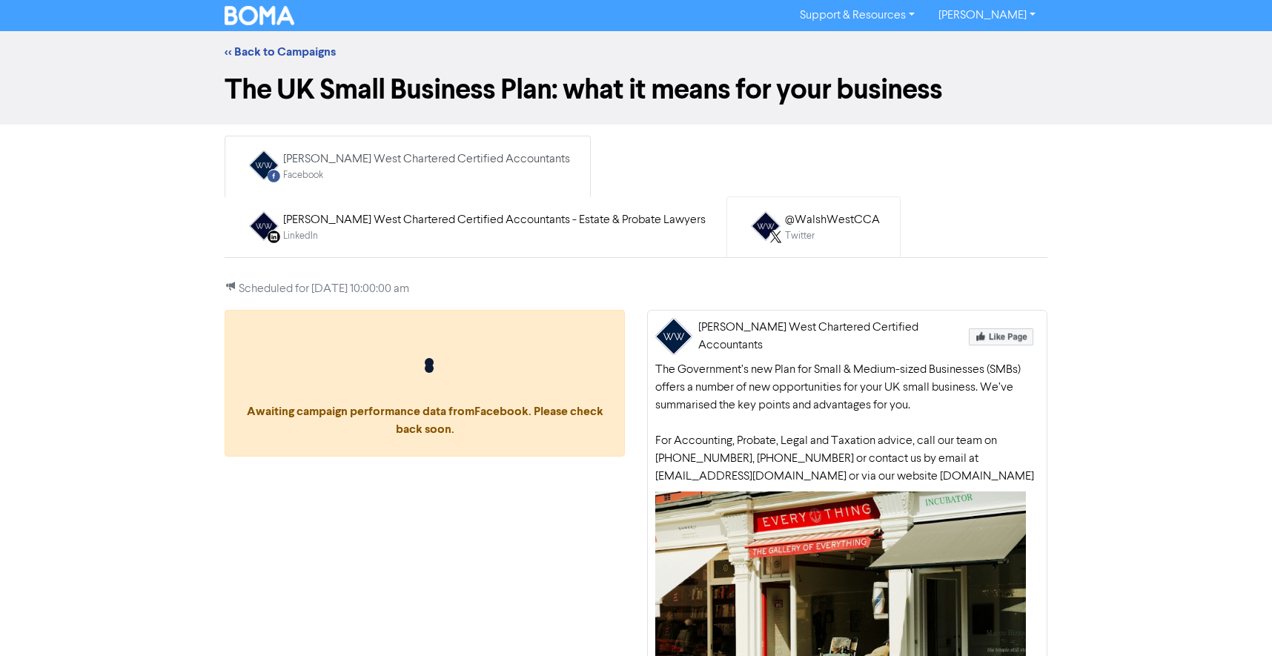
click at [785, 223] on div "@WalshWestCCA" at bounding box center [832, 220] width 95 height 18
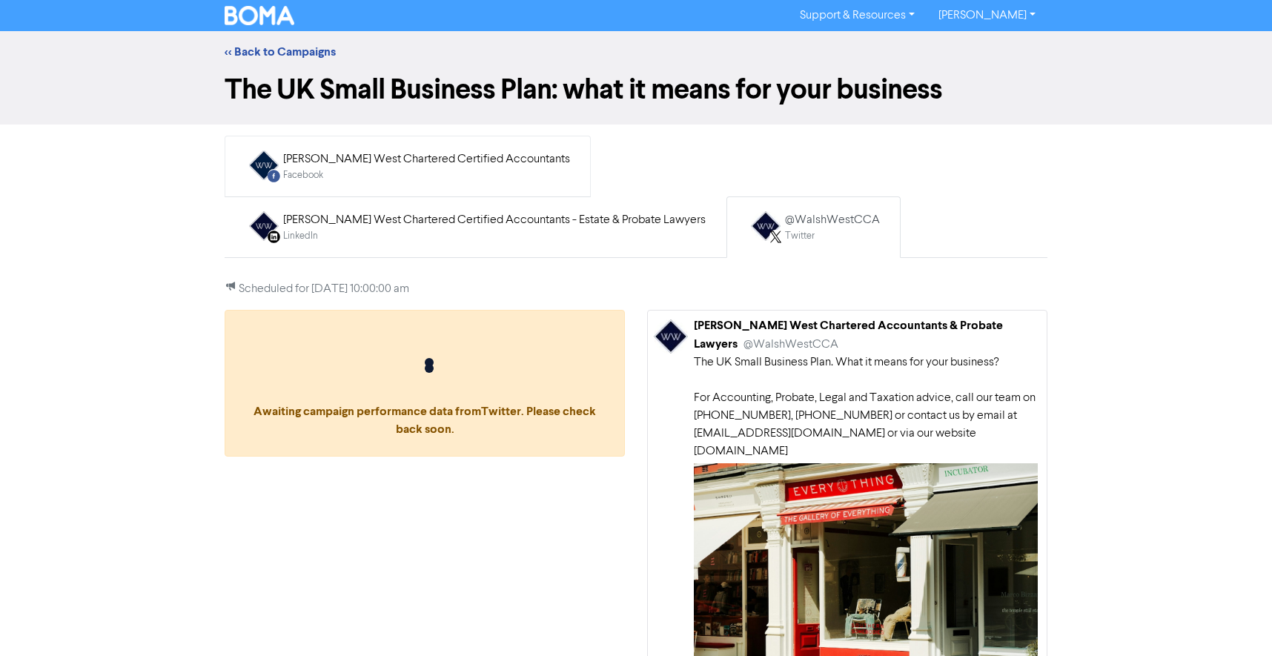
click at [394, 167] on div "[PERSON_NAME] West Chartered Certified Accountants" at bounding box center [426, 159] width 287 height 18
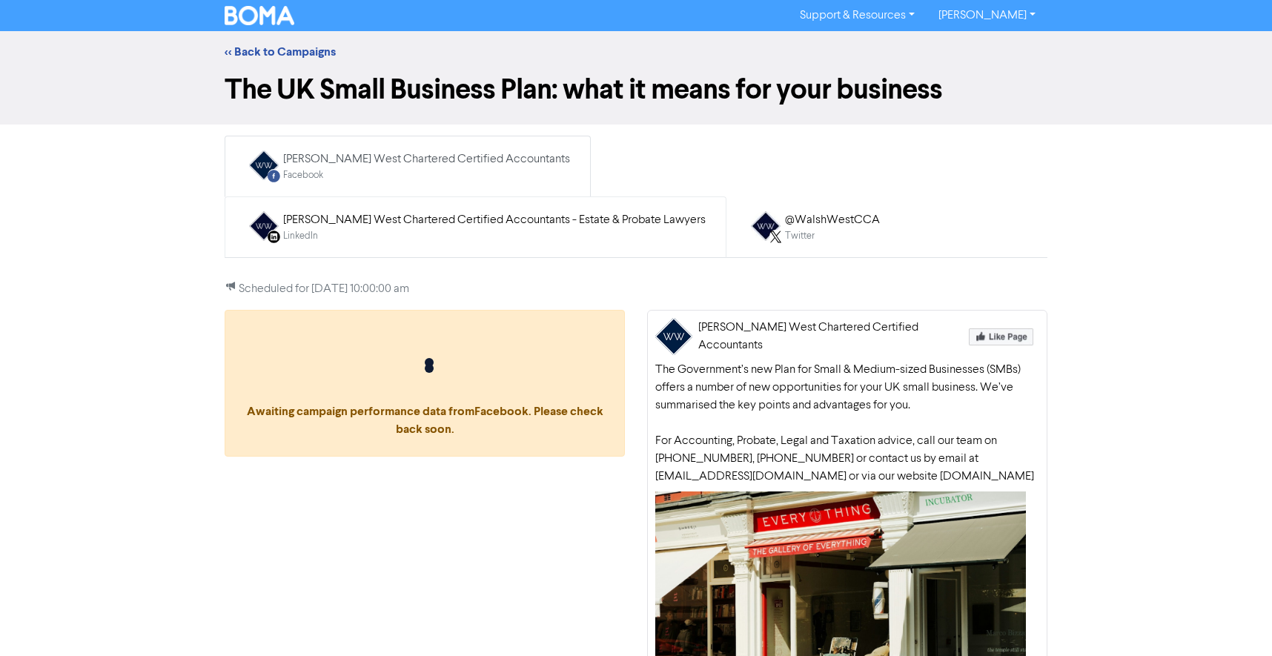
click at [607, 203] on div "LinkedIn Page Created with Sketch. [PERSON_NAME] West Chartered Certified Accou…" at bounding box center [475, 227] width 476 height 48
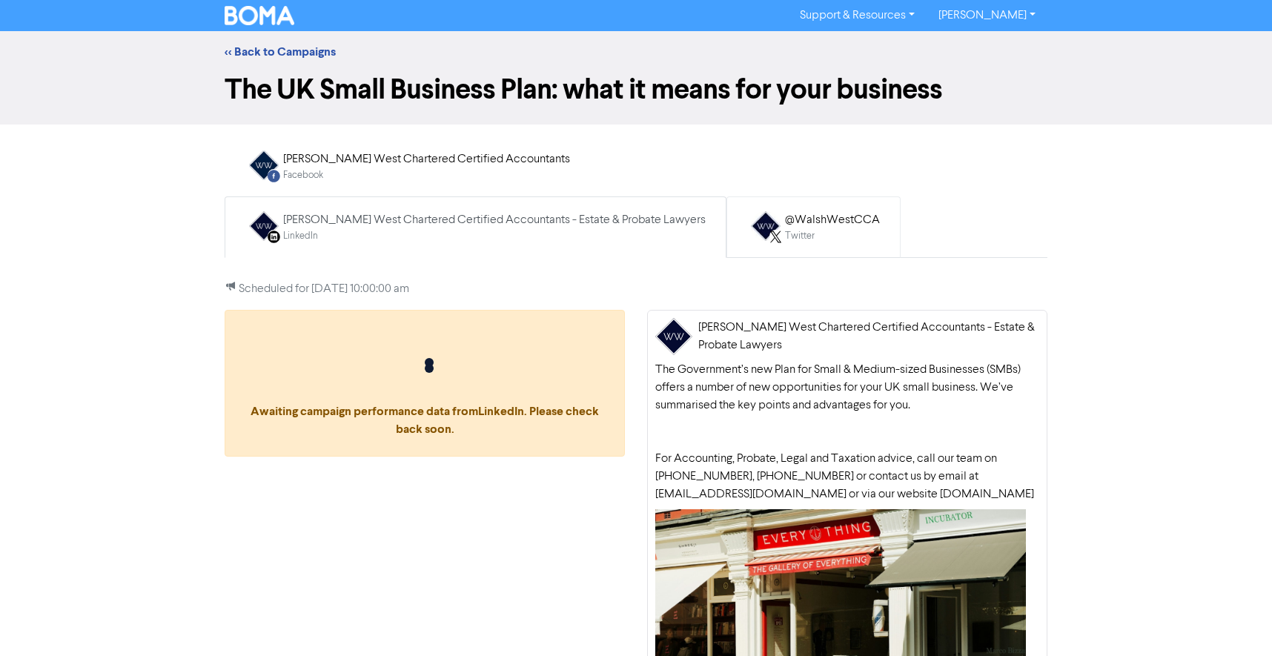
click at [785, 225] on div "@WalshWestCCA" at bounding box center [832, 220] width 95 height 18
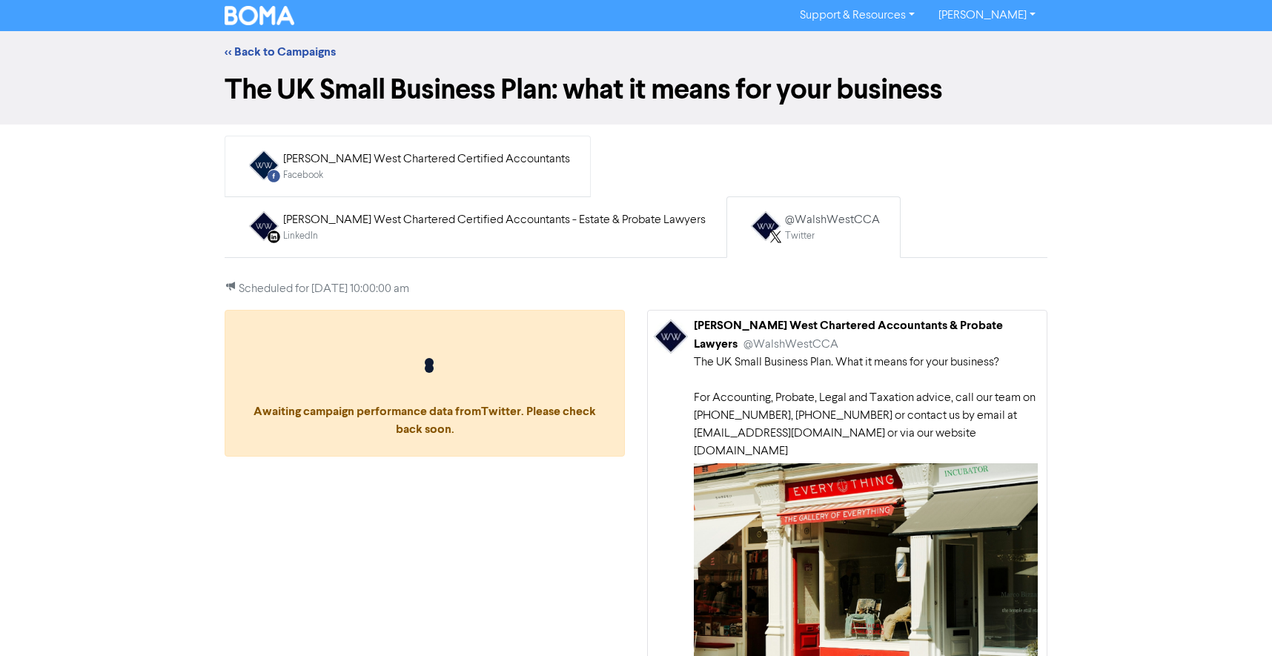
click at [337, 153] on div "[PERSON_NAME] West Chartered Certified Accountants" at bounding box center [426, 159] width 287 height 18
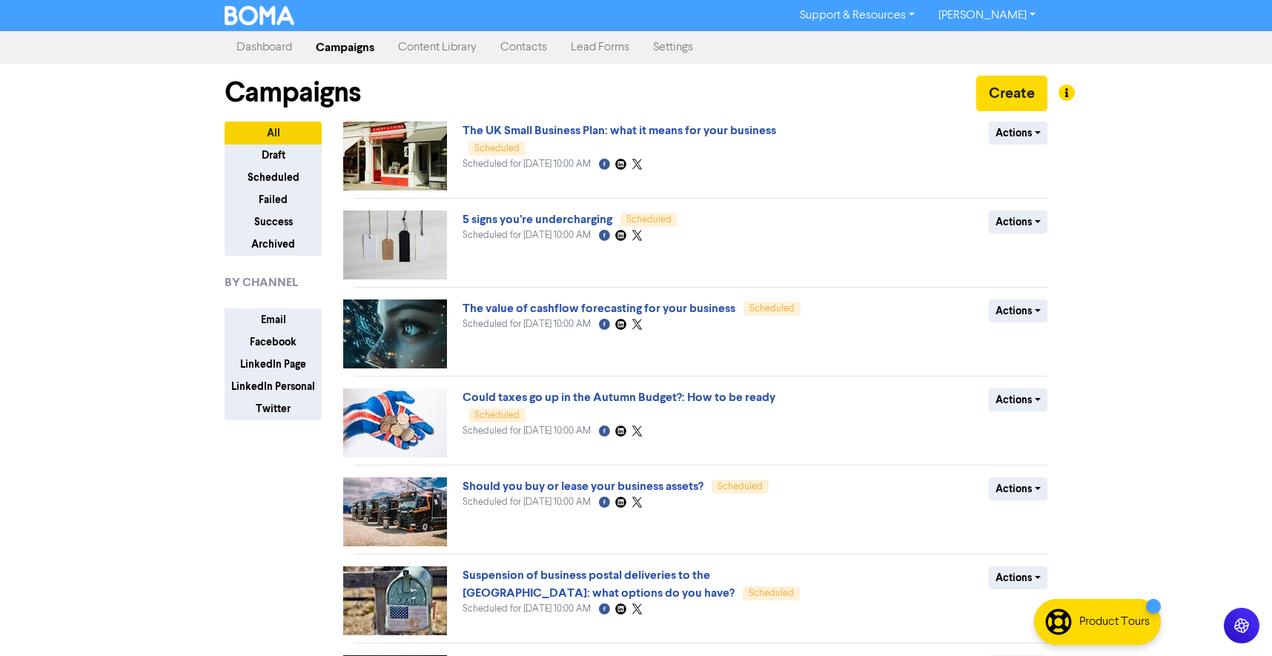
click at [376, 179] on img at bounding box center [395, 156] width 104 height 69
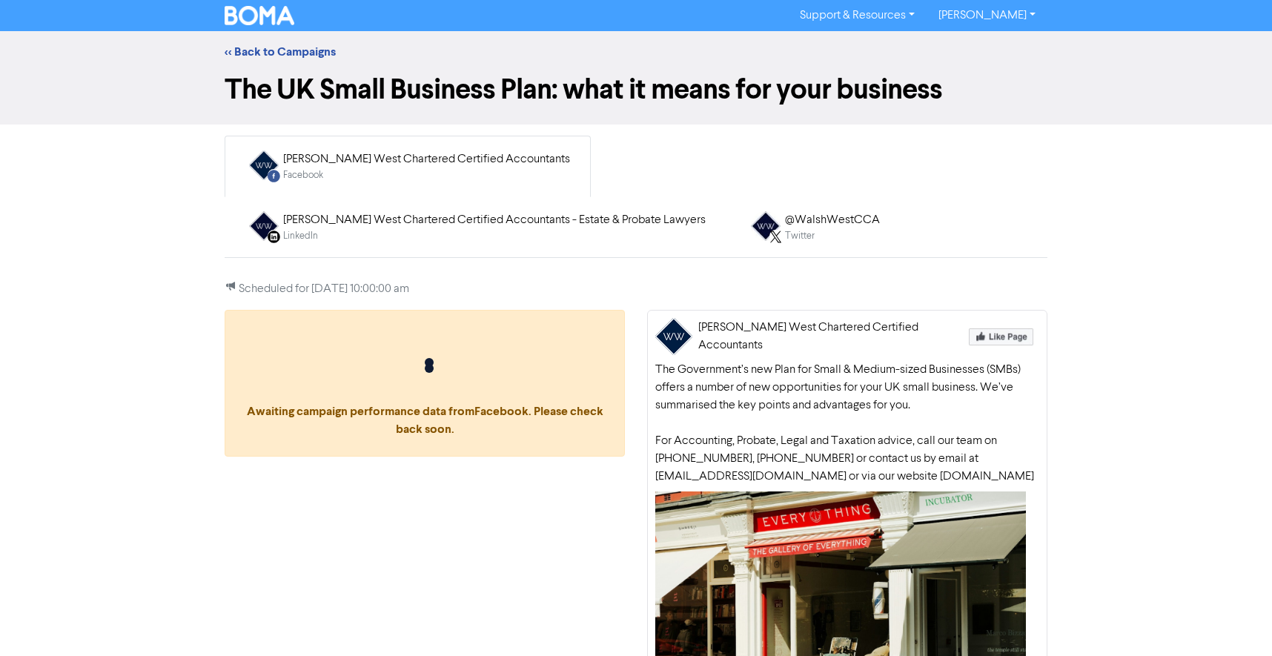
click at [346, 160] on div "[PERSON_NAME] West Chartered Certified Accountants" at bounding box center [426, 159] width 287 height 18
click at [714, 203] on div "LinkedIn Page Created with Sketch. [PERSON_NAME] West Chartered Certified Accou…" at bounding box center [475, 227] width 476 height 48
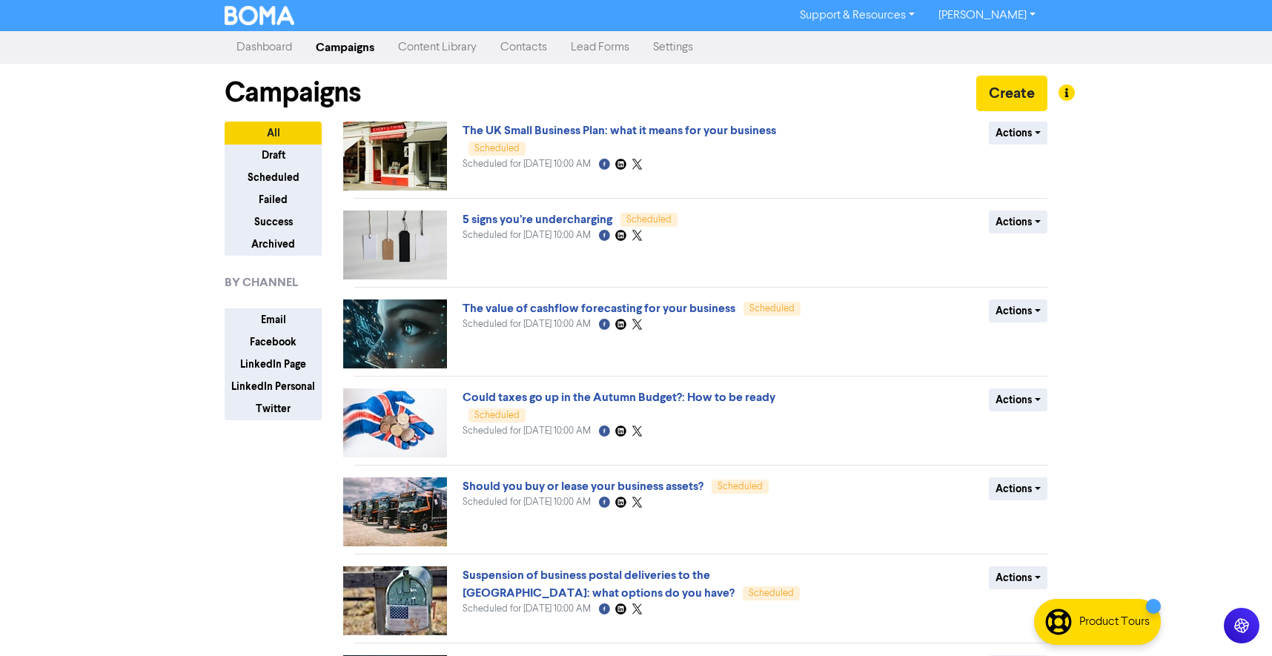
click at [385, 251] on img at bounding box center [395, 244] width 104 height 69
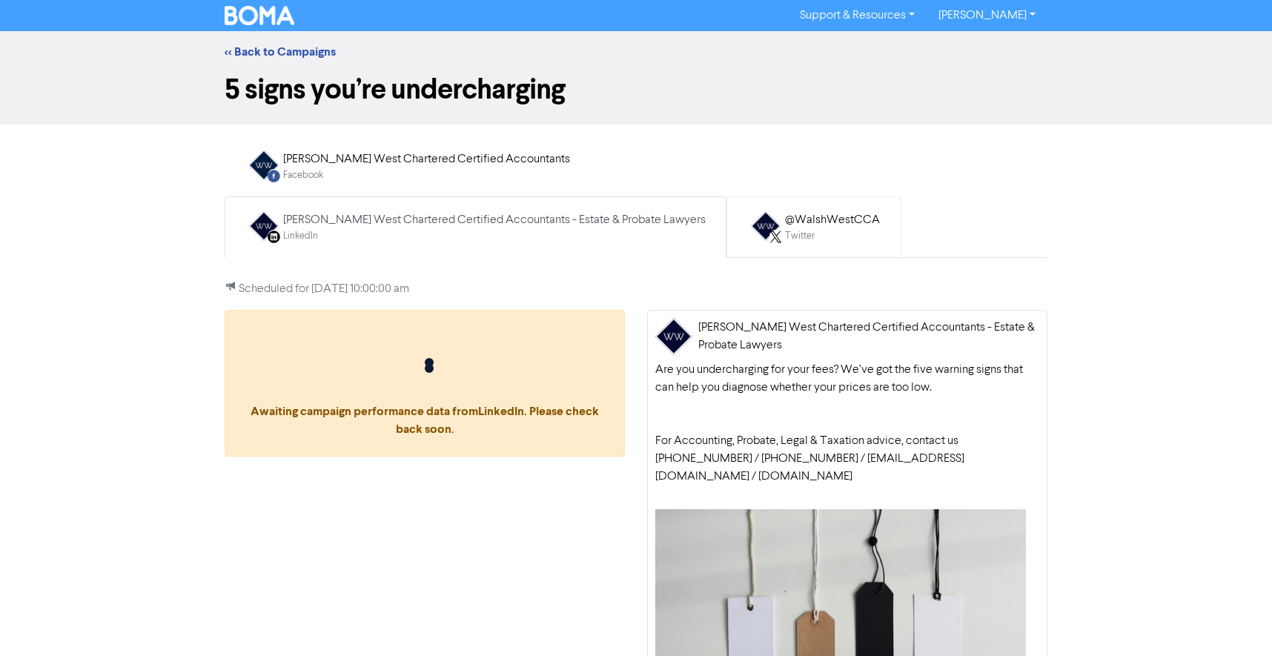
click at [785, 225] on div "@WalshWestCCA" at bounding box center [832, 220] width 95 height 18
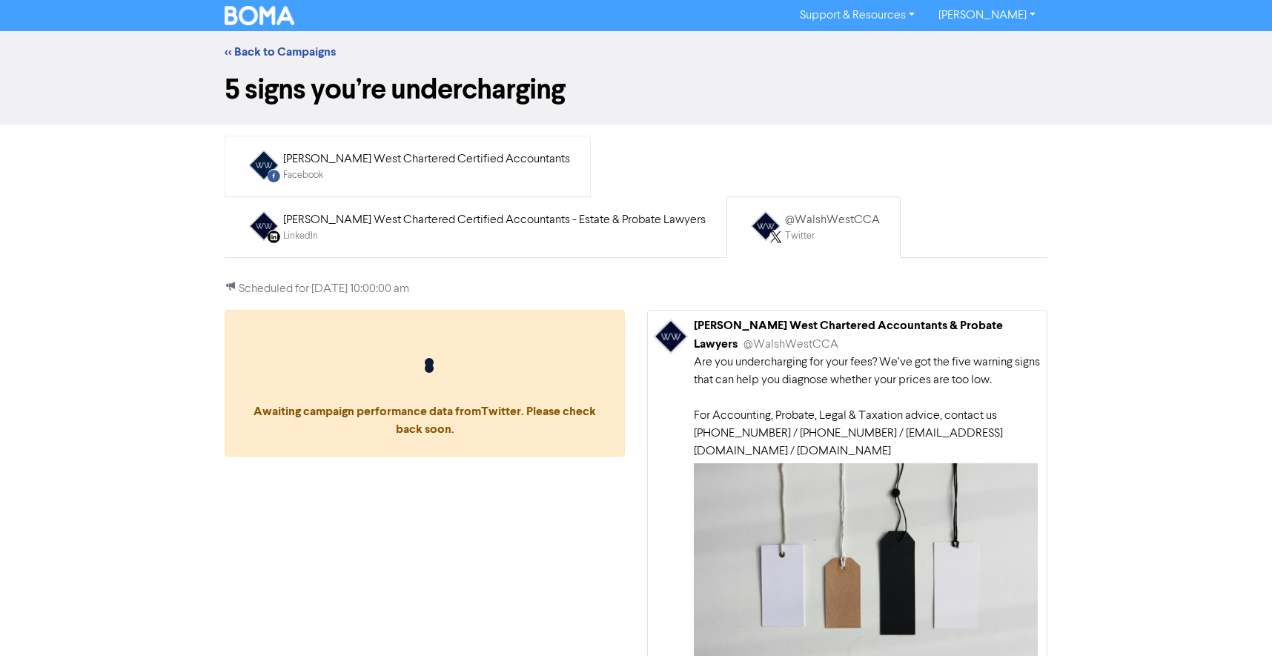
click at [351, 178] on div "Facebook" at bounding box center [426, 175] width 287 height 14
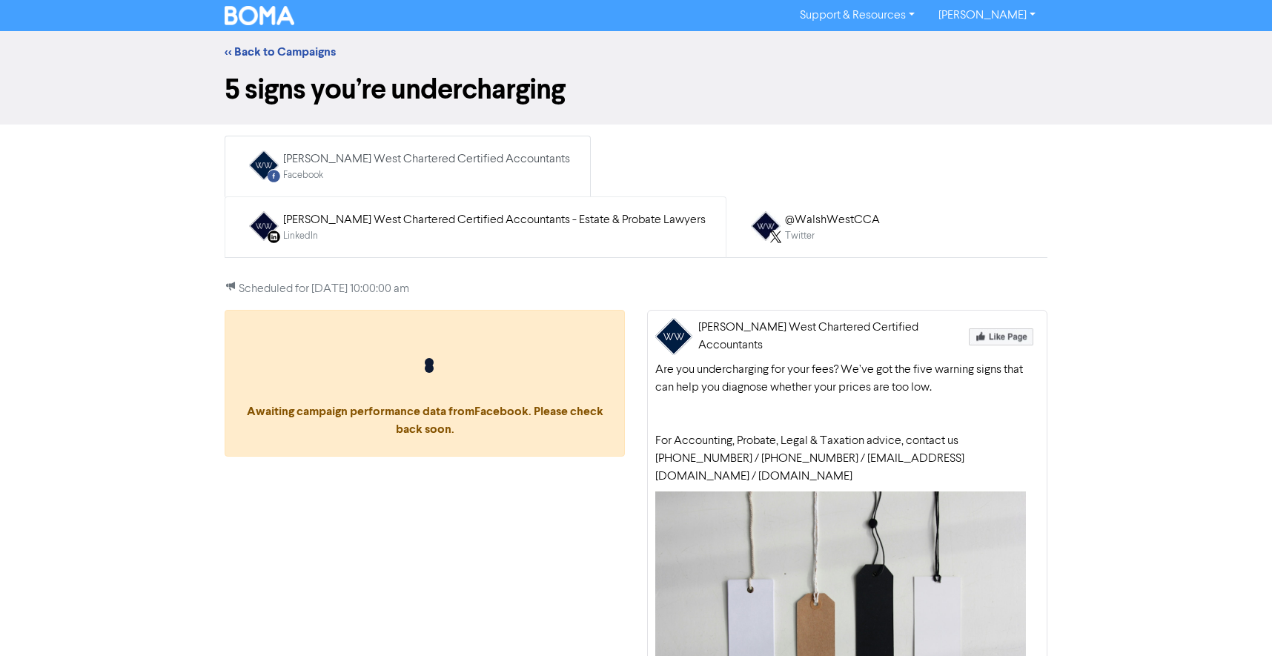
click at [632, 211] on div "[PERSON_NAME] West Chartered Certified Accountants - Estate & Probate Lawyers" at bounding box center [494, 220] width 422 height 18
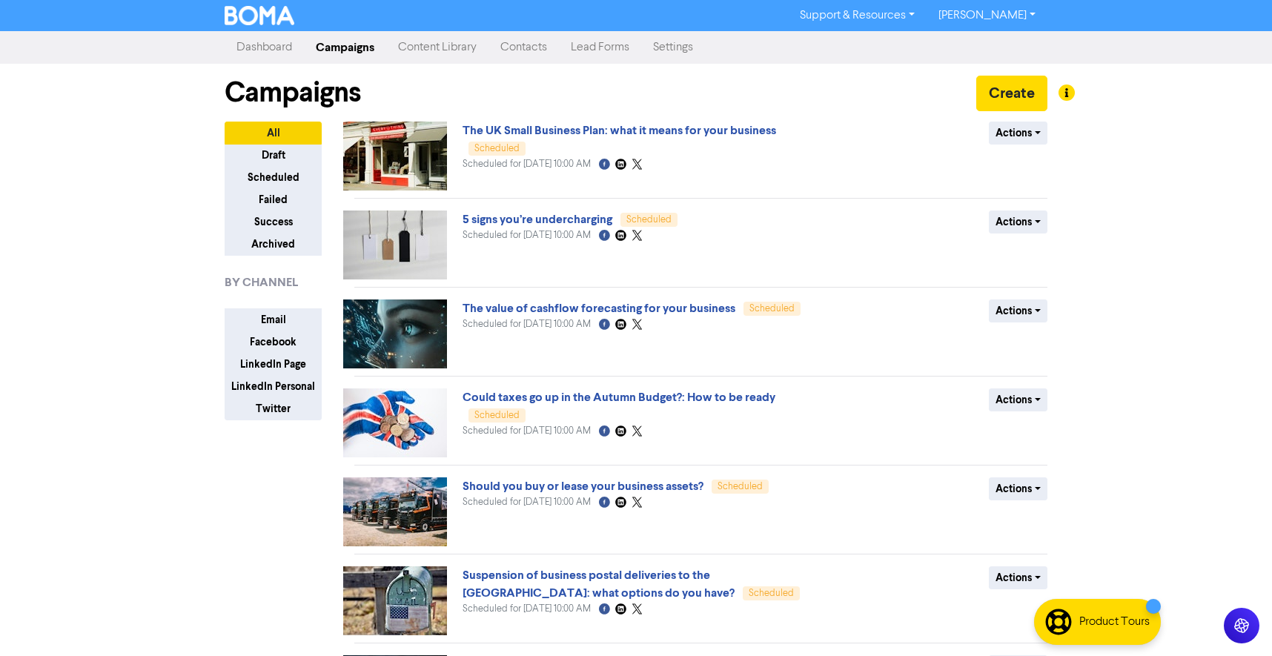
click at [416, 349] on img at bounding box center [395, 333] width 104 height 69
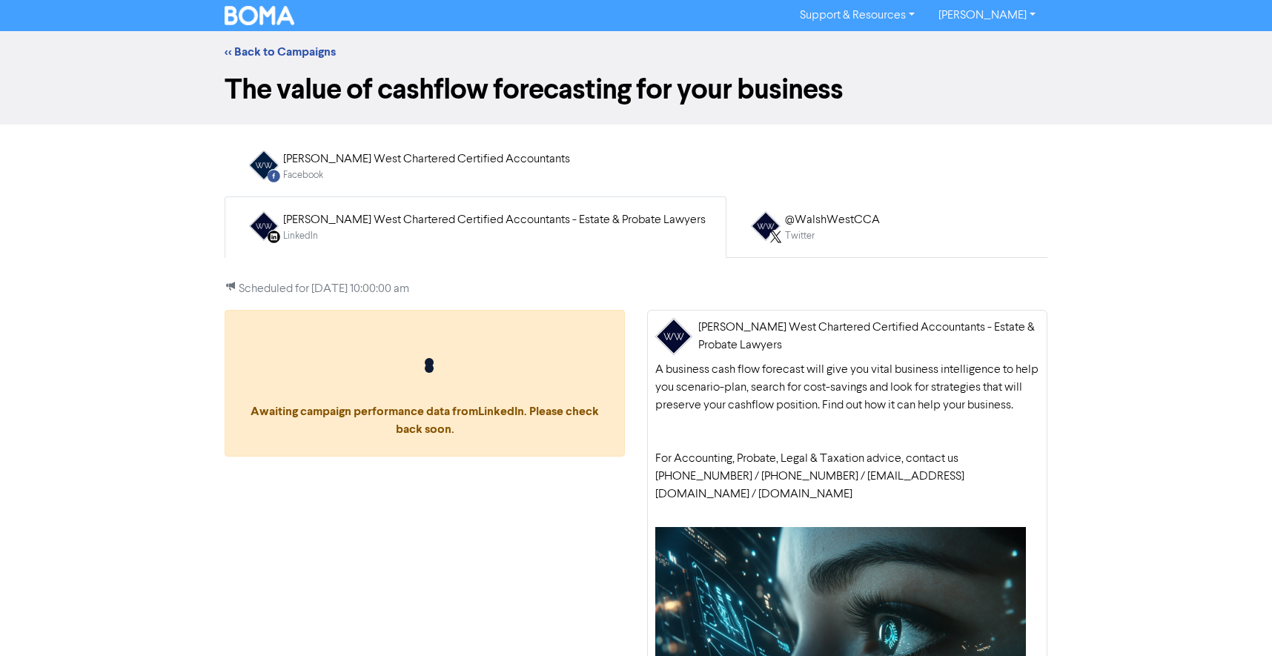
click at [640, 211] on div "[PERSON_NAME] West Chartered Certified Accountants - Estate & Probate Lawyers" at bounding box center [494, 220] width 422 height 18
click at [785, 226] on div "@WalshWestCCA" at bounding box center [832, 220] width 95 height 18
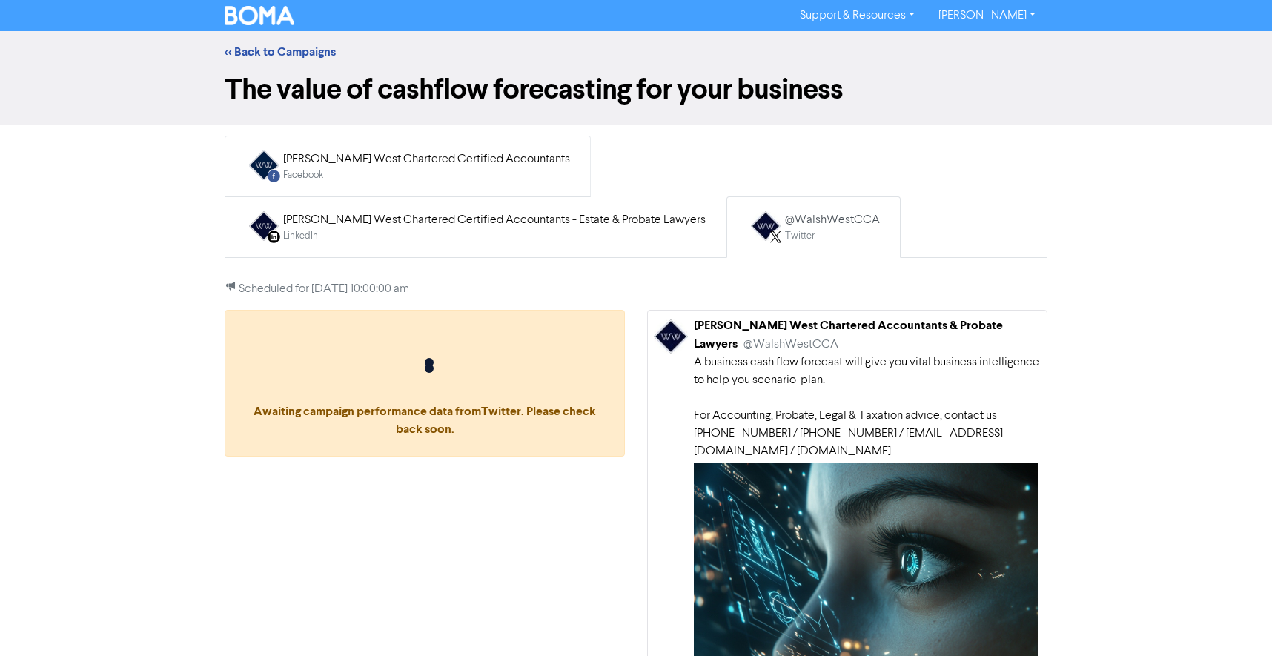
click at [383, 170] on div "Facebook" at bounding box center [426, 175] width 287 height 14
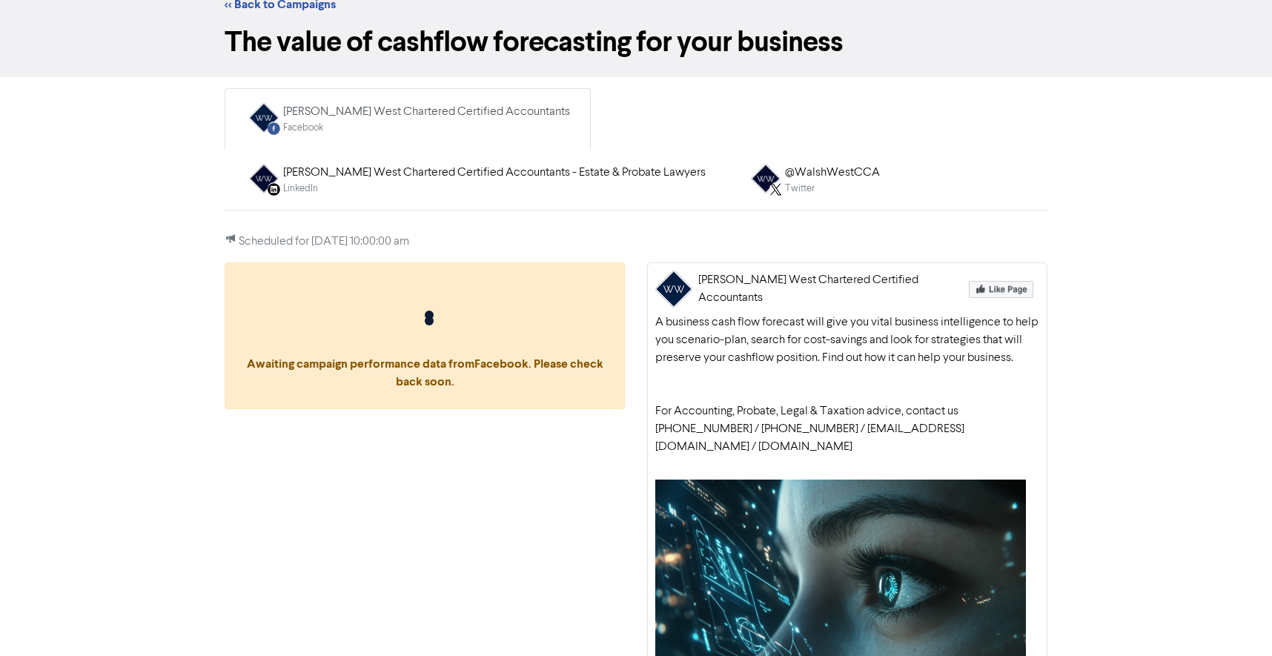
scroll to position [190, 0]
